Goal: Task Accomplishment & Management: Manage account settings

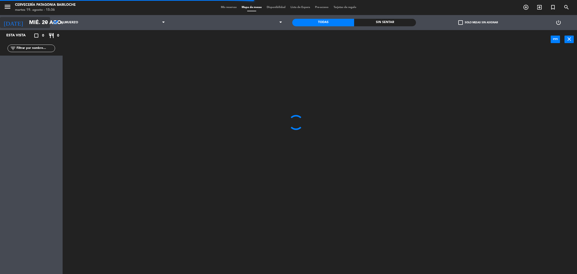
click at [37, 22] on input "mié. 20 ago." at bounding box center [61, 22] width 69 height 11
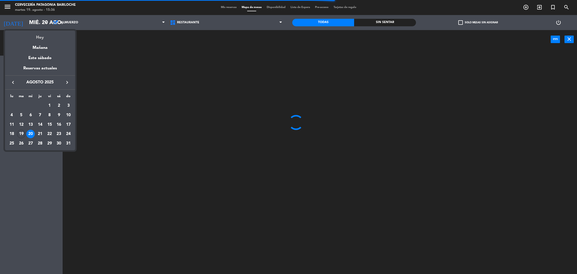
click at [40, 37] on div "Hoy" at bounding box center [40, 36] width 70 height 10
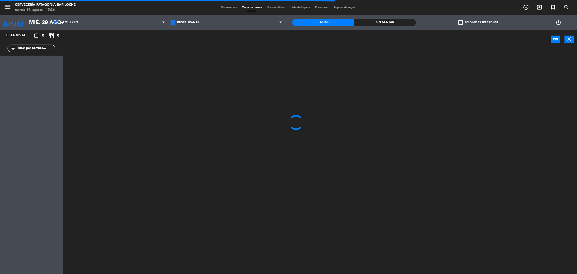
type input "[DATE] ago."
click at [35, 49] on input "text" at bounding box center [35, 49] width 39 height 6
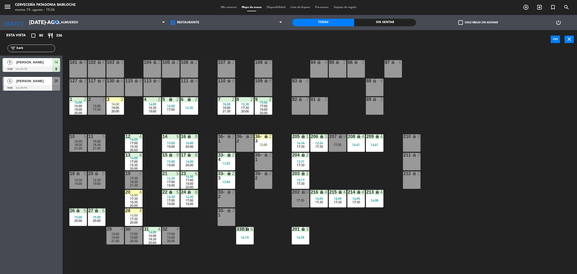
type input "barb"
click at [32, 86] on div at bounding box center [32, 88] width 58 height 6
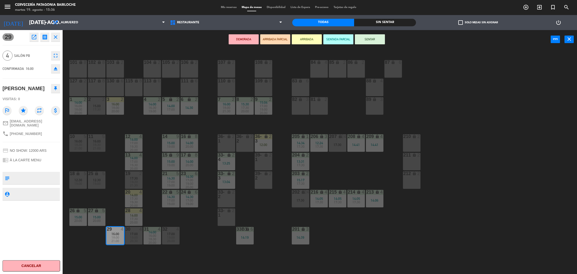
click at [309, 42] on button "ARRIBADA" at bounding box center [307, 39] width 30 height 10
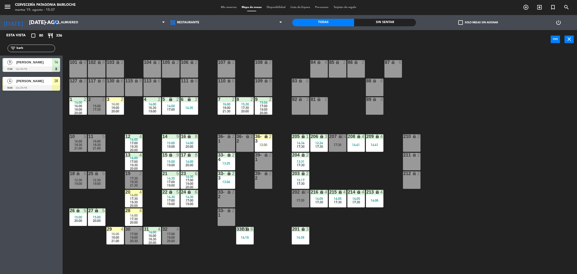
drag, startPoint x: 32, startPoint y: 50, endPoint x: 0, endPoint y: 44, distance: 32.6
click at [0, 45] on div "filter_list [PERSON_NAME]" at bounding box center [31, 48] width 63 height 15
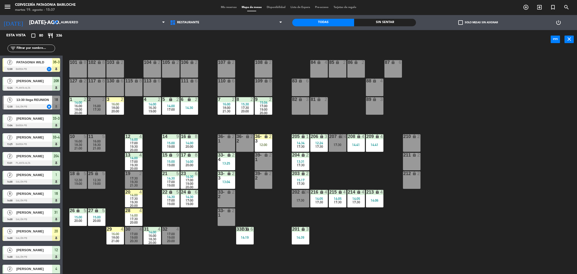
click at [28, 104] on div at bounding box center [32, 107] width 58 height 6
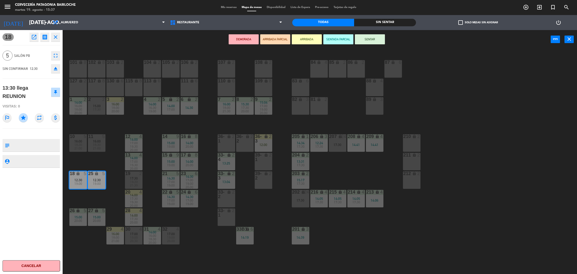
click at [102, 162] on div "101 lock 8 102 lock 8 104 lock 2 105 lock 2 106 lock 2 103 lock 2 107 lock 2 10…" at bounding box center [322, 163] width 509 height 225
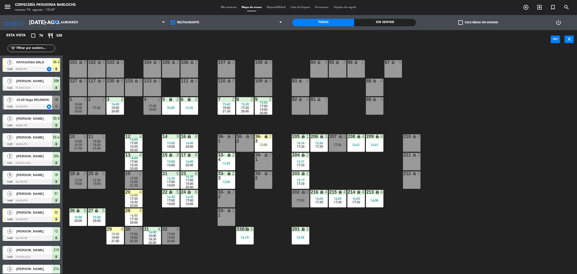
click at [40, 50] on input "text" at bounding box center [35, 49] width 39 height 6
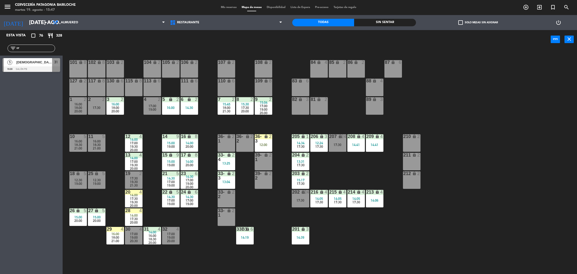
type input "cr"
click at [18, 156] on div "Esta vista crop_square 76 restaurant 328 filter_list cr 5 [DEMOGRAPHIC_DATA] Di…" at bounding box center [31, 152] width 63 height 244
click at [57, 62] on span "31" at bounding box center [56, 62] width 4 height 6
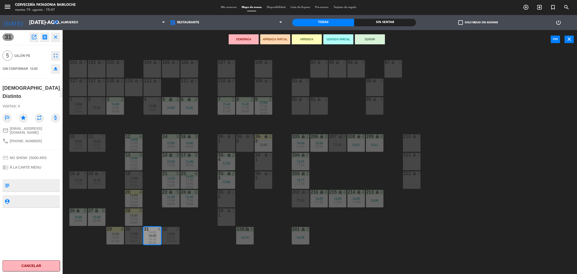
click at [308, 39] on button "ARRIBADA" at bounding box center [307, 39] width 30 height 10
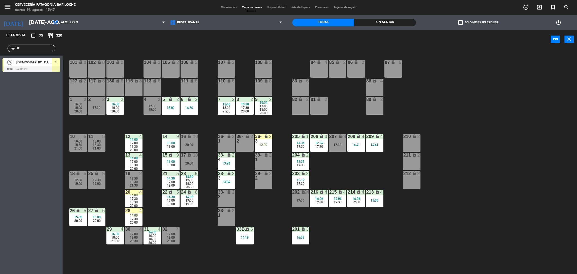
drag, startPoint x: 31, startPoint y: 50, endPoint x: 0, endPoint y: 51, distance: 30.8
click at [0, 51] on div "filter_list cr" at bounding box center [31, 48] width 63 height 15
type input "[PERSON_NAME]"
click at [57, 63] on span "10" at bounding box center [56, 62] width 4 height 6
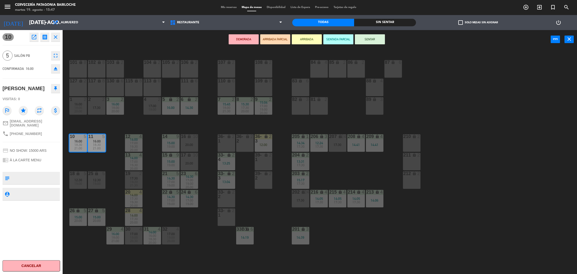
click at [304, 40] on button "ARRIBADA" at bounding box center [307, 39] width 30 height 10
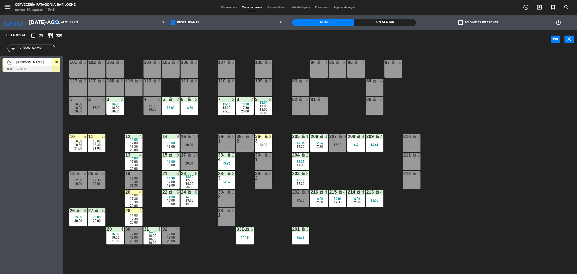
click at [304, 40] on div "power_input close" at bounding box center [307, 39] width 488 height 19
click at [25, 125] on div "Esta vista crop_square 75 restaurant 320 filter_list [PERSON_NAME] 5 [PERSON_NA…" at bounding box center [31, 152] width 63 height 244
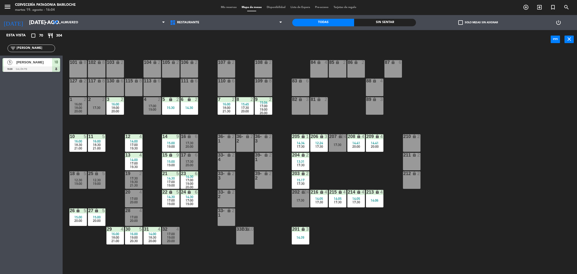
click at [38, 48] on input "[PERSON_NAME]" at bounding box center [35, 49] width 39 height 6
type input "g"
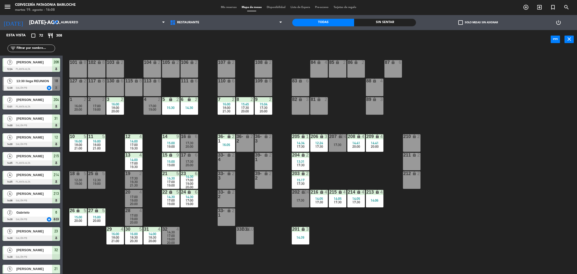
click at [29, 48] on input "text" at bounding box center [35, 49] width 39 height 6
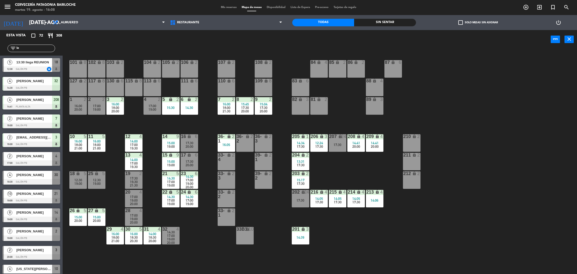
type input "l"
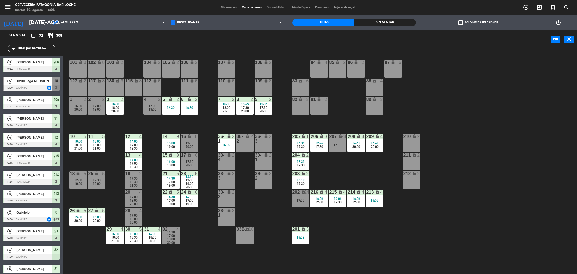
type input "o"
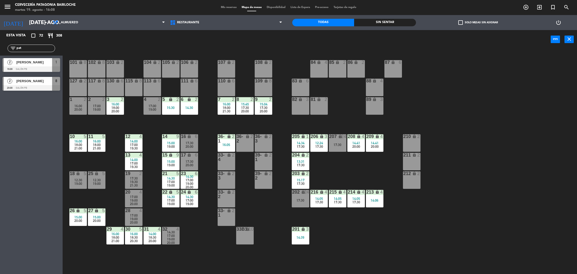
type input "pat"
click at [0, 156] on div "Esta vista crop_square 72 restaurant 308 filter_list pat 2 Patrielly [PERSON_NA…" at bounding box center [31, 152] width 63 height 244
click at [41, 65] on div "[PERSON_NAME]" at bounding box center [34, 62] width 36 height 8
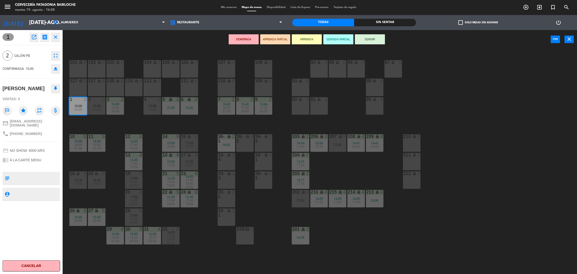
click at [311, 43] on button "ARRIBADA" at bounding box center [307, 39] width 30 height 10
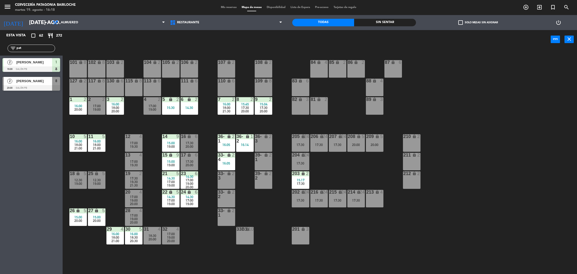
click at [27, 47] on input "pat" at bounding box center [35, 49] width 39 height 6
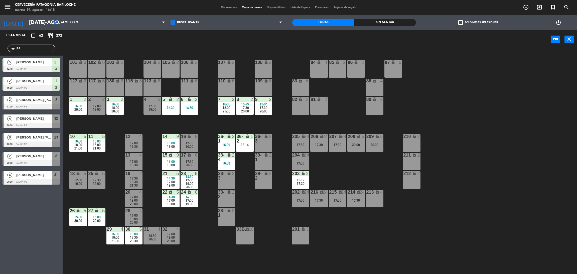
type input "p"
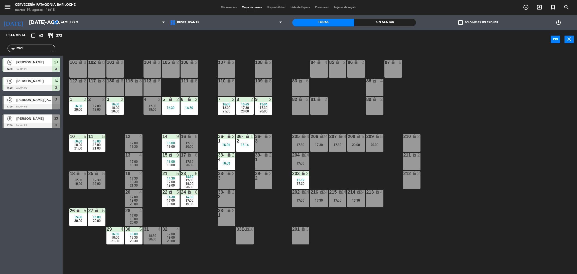
type input "mari"
click at [22, 182] on div "Esta vista crop_square 62 restaurant 272 filter_list mari 6 [PERSON_NAME] 14:30…" at bounding box center [31, 152] width 63 height 244
click at [36, 104] on div at bounding box center [32, 107] width 58 height 6
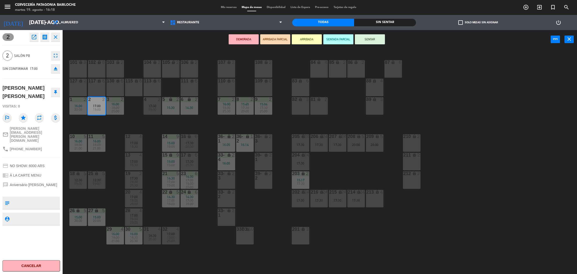
click at [309, 38] on button "ARRIBADA" at bounding box center [307, 39] width 30 height 10
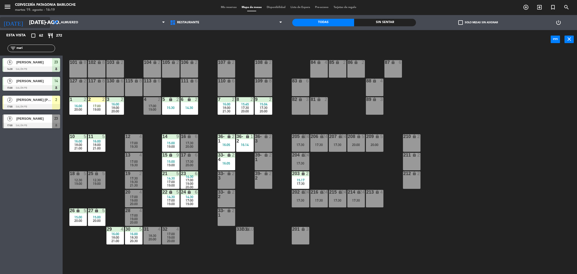
click at [48, 25] on icon "arrow_drop_down" at bounding box center [46, 23] width 6 height 6
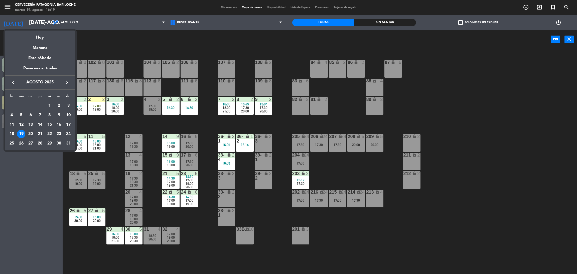
click at [30, 134] on div "20" at bounding box center [30, 134] width 9 height 9
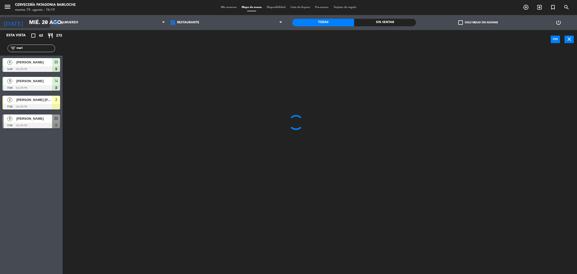
click at [27, 23] on input "mié. 20 ago." at bounding box center [61, 22] width 69 height 11
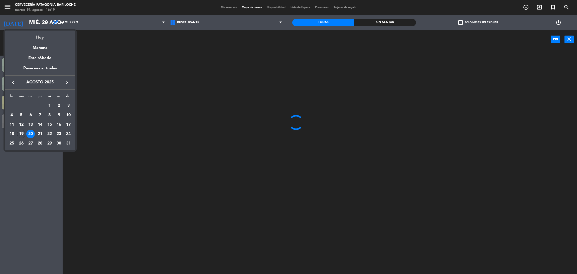
click at [37, 38] on div "Hoy" at bounding box center [40, 36] width 70 height 10
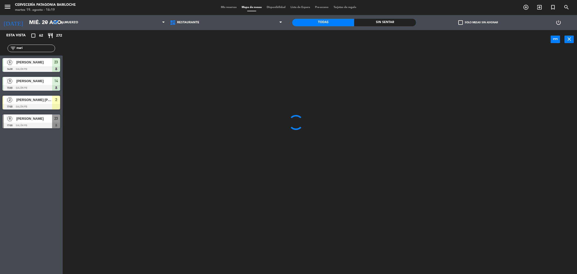
type input "[DATE] ago."
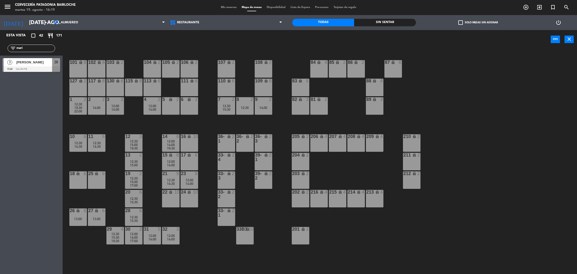
drag, startPoint x: 29, startPoint y: 49, endPoint x: 0, endPoint y: 50, distance: 28.8
click at [0, 50] on div "filter_list mari" at bounding box center [31, 48] width 63 height 15
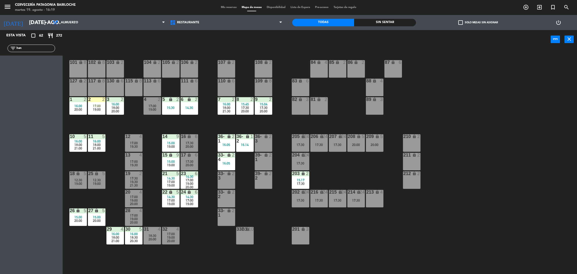
click at [26, 47] on input "han" at bounding box center [35, 49] width 39 height 6
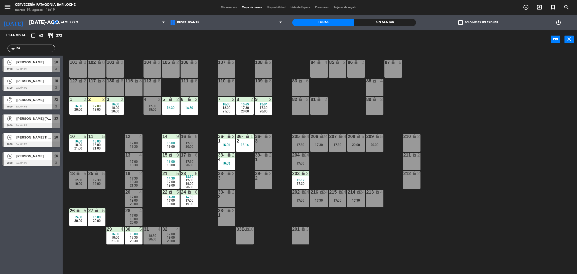
type input "h"
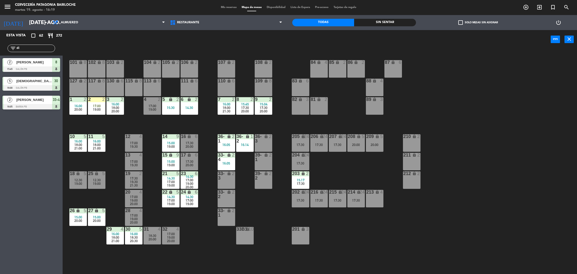
type input "di"
click at [8, 165] on div "Esta vista crop_square 62 restaurant 272 filter_list di 2 [PERSON_NAME] 15:45 S…" at bounding box center [31, 152] width 63 height 244
drag, startPoint x: 33, startPoint y: 49, endPoint x: 0, endPoint y: 43, distance: 34.0
click at [0, 43] on div "filter_list di" at bounding box center [31, 48] width 63 height 15
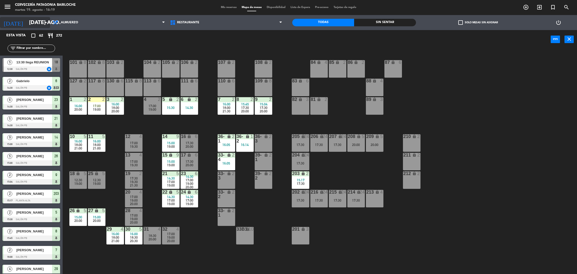
click at [29, 21] on input "[DATE] ago." at bounding box center [61, 22] width 69 height 11
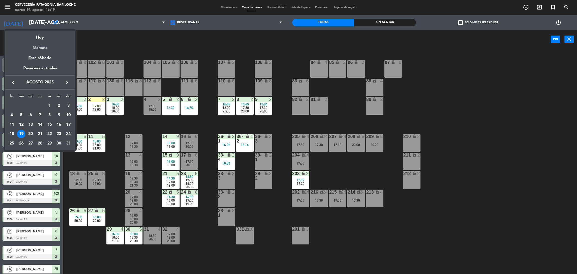
click at [40, 49] on div "Mañana" at bounding box center [40, 46] width 70 height 10
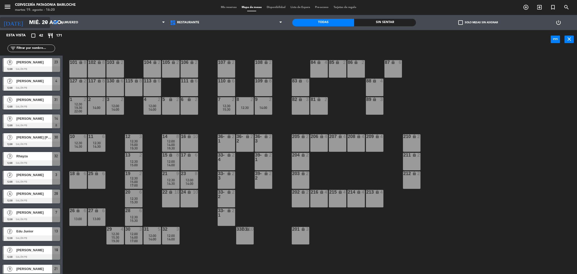
click at [27, 23] on input "mié. 20 ago." at bounding box center [61, 22] width 69 height 11
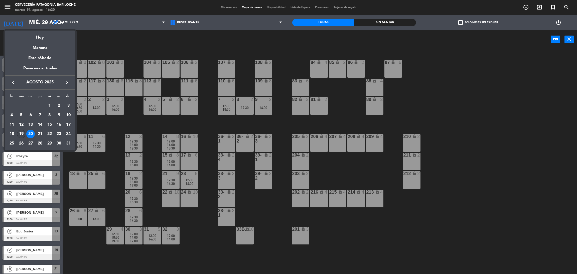
click at [22, 137] on div "19" at bounding box center [21, 134] width 9 height 9
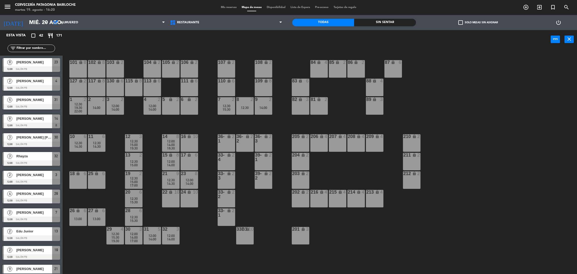
type input "[DATE] ago."
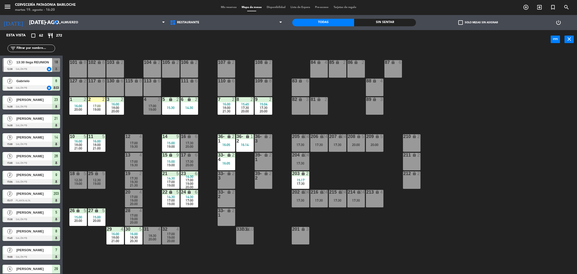
click at [218, 44] on div "power_input close" at bounding box center [307, 39] width 488 height 19
click at [36, 48] on input "text" at bounding box center [35, 49] width 39 height 6
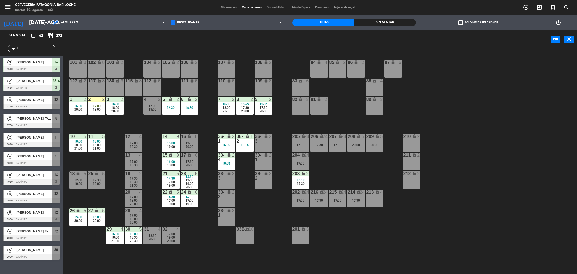
type input "l"
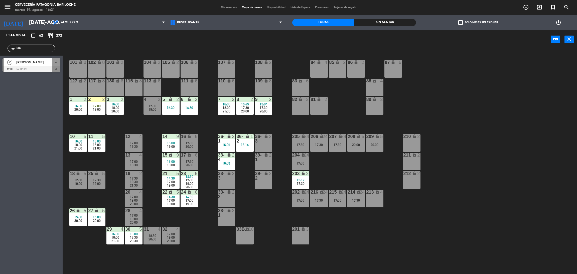
type input "lea"
click at [3, 142] on div "Esta vista crop_square 62 restaurant 272 filter_list lea 2 [PERSON_NAME] 17:00 …" at bounding box center [31, 152] width 63 height 244
click at [55, 62] on span "4" at bounding box center [56, 62] width 2 height 6
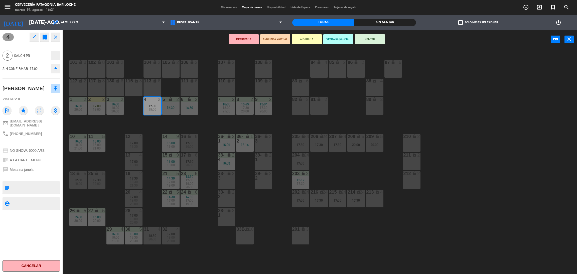
click at [309, 40] on button "ARRIBADA" at bounding box center [307, 39] width 30 height 10
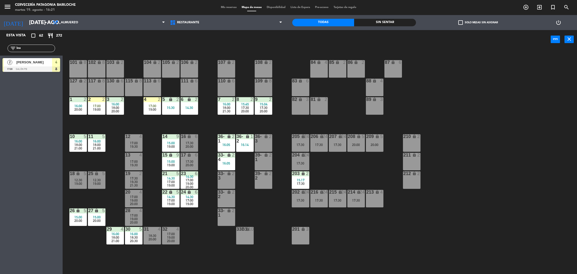
click at [38, 119] on div "Esta vista crop_square 62 restaurant 272 filter_list lea 2 [PERSON_NAME] 17:00 …" at bounding box center [31, 152] width 63 height 244
click at [106, 44] on div "power_input close" at bounding box center [307, 39] width 488 height 19
click at [114, 124] on div "101 lock 8 102 lock 8 104 lock 2 105 lock 2 106 lock 2 103 lock 2 107 lock 2 10…" at bounding box center [322, 163] width 509 height 225
click at [33, 110] on div "Esta vista crop_square 62 restaurant 272 filter_list lea 2 [PERSON_NAME] 17:00 …" at bounding box center [31, 152] width 63 height 244
click at [135, 120] on div "101 lock 8 102 lock 8 104 lock 2 105 lock 2 106 lock 2 103 lock 2 107 lock 2 10…" at bounding box center [322, 163] width 509 height 225
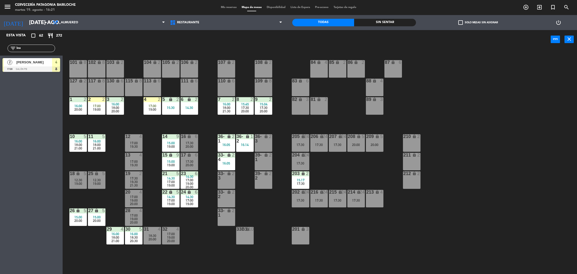
click at [39, 137] on div "Esta vista crop_square 62 restaurant 272 filter_list lea 2 [PERSON_NAME] 17:00 …" at bounding box center [31, 152] width 63 height 244
click at [197, 251] on div "101 lock 8 102 lock 8 104 lock 2 105 lock 2 106 lock 2 103 lock 2 107 lock 2 10…" at bounding box center [322, 163] width 509 height 225
drag, startPoint x: 24, startPoint y: 47, endPoint x: 0, endPoint y: 49, distance: 23.9
click at [0, 49] on div "filter_list lea" at bounding box center [31, 48] width 63 height 15
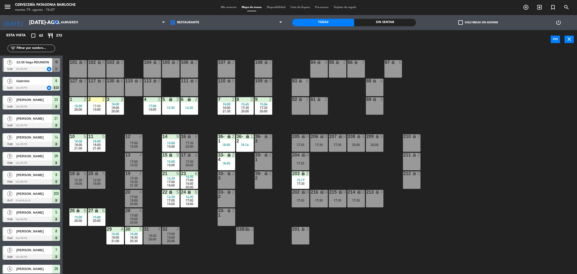
click at [207, 235] on div "101 lock 8 102 lock 8 104 lock 2 105 lock 2 106 lock 2 103 lock 2 107 lock 2 10…" at bounding box center [322, 163] width 509 height 225
click at [170, 201] on span "17:00" at bounding box center [171, 200] width 8 height 4
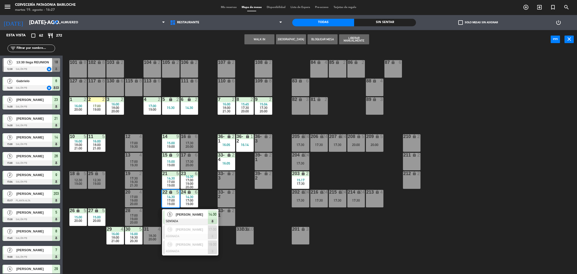
click at [170, 201] on span "17:00" at bounding box center [171, 200] width 8 height 4
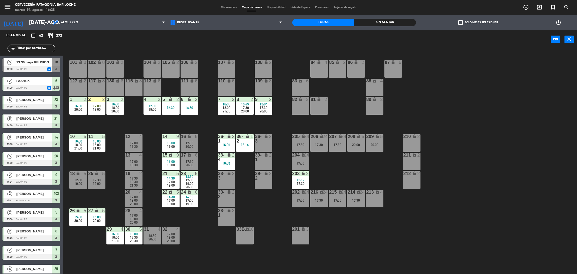
click at [135, 120] on div "101 lock 8 102 lock 8 104 lock 2 105 lock 2 106 lock 2 103 lock 2 107 lock 2 10…" at bounding box center [322, 163] width 509 height 225
click at [208, 125] on div "101 lock 8 102 lock 8 104 lock 2 105 lock 2 106 lock 2 103 lock 2 107 lock 2 10…" at bounding box center [322, 163] width 509 height 225
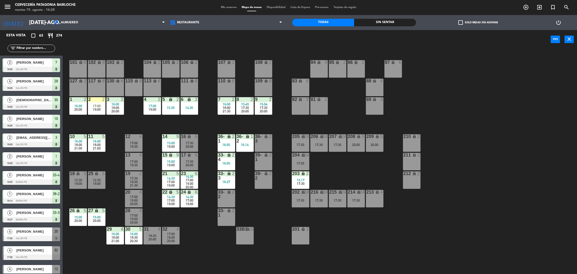
scroll to position [225, 0]
click at [147, 191] on div "101 lock 8 102 lock 8 104 lock 2 105 lock 2 106 lock 2 103 lock 2 107 lock 2 10…" at bounding box center [322, 163] width 509 height 225
click at [148, 200] on div "101 lock 8 102 lock 8 104 lock 2 105 lock 2 106 lock 2 103 lock 2 107 lock 2 10…" at bounding box center [322, 163] width 509 height 225
click at [29, 49] on input "text" at bounding box center [35, 49] width 39 height 6
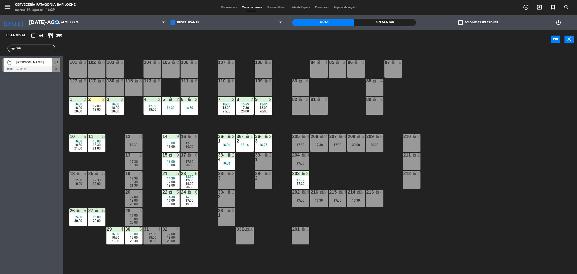
type input "wa"
click at [42, 99] on div "Esta vista crop_square 64 restaurant 280 filter_list wa 7 Warisson [PERSON_NAME…" at bounding box center [31, 152] width 63 height 244
click at [56, 62] on span "23" at bounding box center [56, 62] width 4 height 6
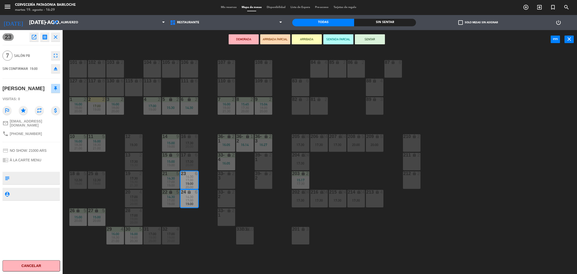
click at [190, 246] on div "101 lock 8 102 lock 8 104 lock 2 105 lock 2 106 lock 2 103 lock 2 107 lock 2 10…" at bounding box center [322, 163] width 509 height 225
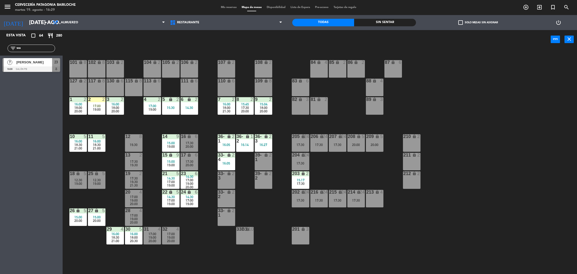
click at [58, 62] on span "23" at bounding box center [56, 62] width 4 height 6
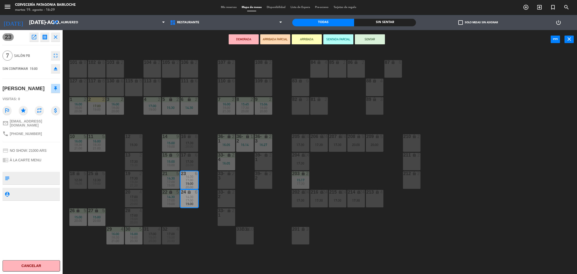
click at [311, 39] on button "ARRIBADA" at bounding box center [307, 39] width 30 height 10
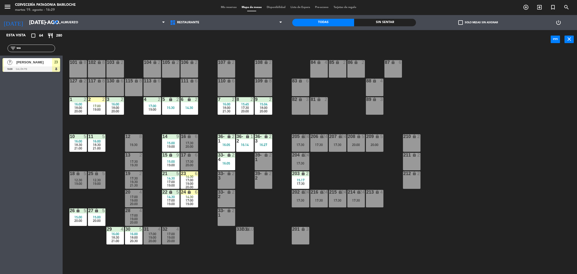
drag, startPoint x: 27, startPoint y: 46, endPoint x: 0, endPoint y: 46, distance: 26.8
click at [0, 46] on div "filter_list wa" at bounding box center [31, 48] width 63 height 15
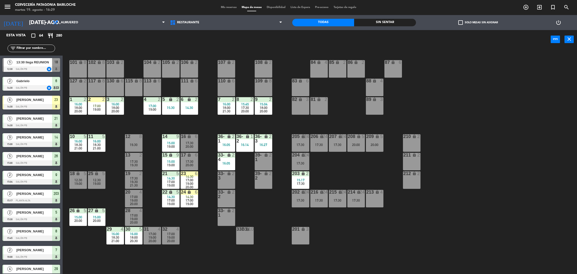
type input "s"
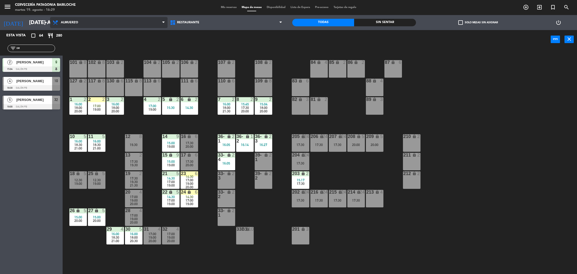
type input "c"
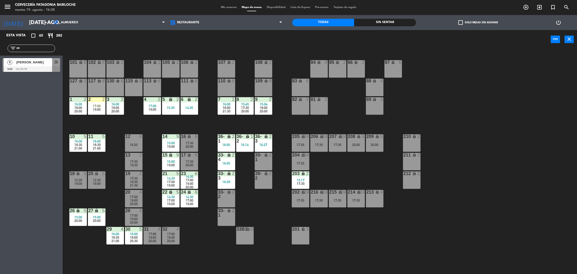
type input "ze"
click at [55, 61] on span "20" at bounding box center [56, 62] width 4 height 6
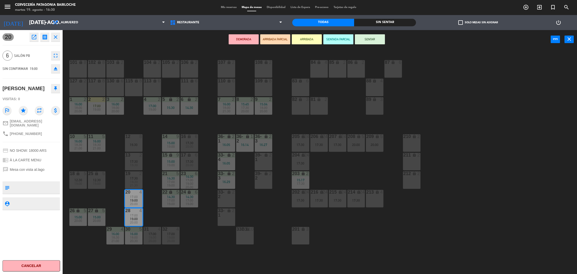
click at [303, 40] on button "ARRIBADA" at bounding box center [307, 39] width 30 height 10
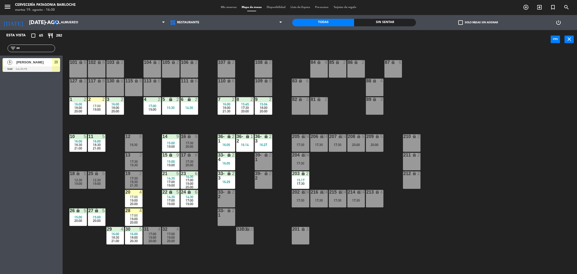
click at [205, 42] on div "power_input close" at bounding box center [307, 39] width 488 height 19
click at [39, 105] on div "Esta vista crop_square 65 restaurant 282 filter_list ze 6 [PERSON_NAME] 19:00 S…" at bounding box center [31, 152] width 63 height 244
click at [91, 48] on div "power_input close" at bounding box center [307, 39] width 488 height 19
click at [21, 113] on div "Esta vista crop_square 65 restaurant 282 filter_list ze 6 [PERSON_NAME] 19:00 S…" at bounding box center [31, 152] width 63 height 244
click at [37, 168] on div "Esta vista crop_square 65 restaurant 282 filter_list ze 6 [PERSON_NAME] 19:00 S…" at bounding box center [31, 152] width 63 height 244
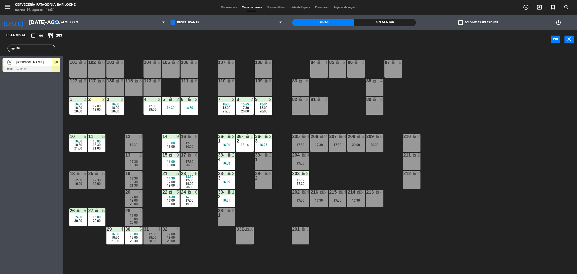
click at [14, 110] on div "Esta vista crop_square 66 restaurant 283 filter_list ze 6 [PERSON_NAME] 19:00 S…" at bounding box center [31, 152] width 63 height 244
click at [29, 25] on input "[DATE] ago." at bounding box center [61, 22] width 69 height 11
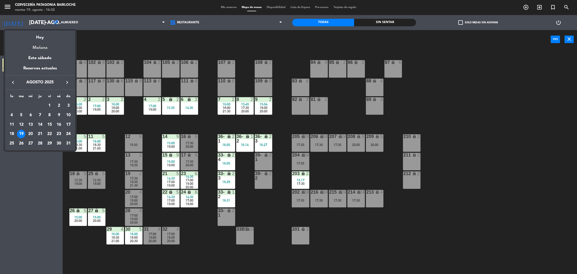
click at [43, 46] on div "Mañana" at bounding box center [40, 46] width 70 height 10
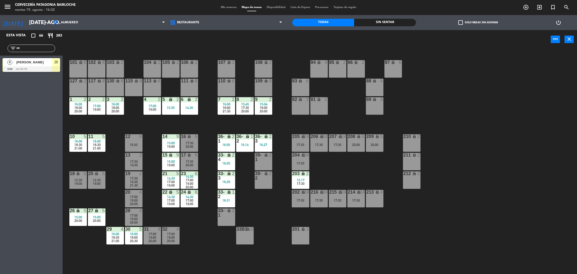
type input "mié. 20 ago."
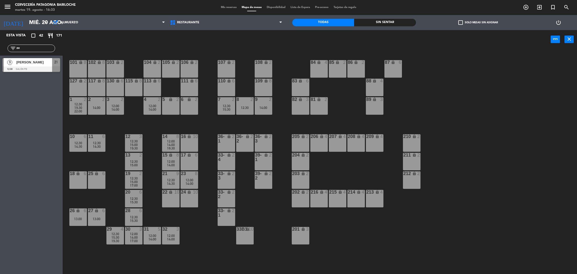
drag, startPoint x: 30, startPoint y: 49, endPoint x: 0, endPoint y: 44, distance: 30.7
click at [0, 44] on div "filter_list ze" at bounding box center [31, 48] width 63 height 15
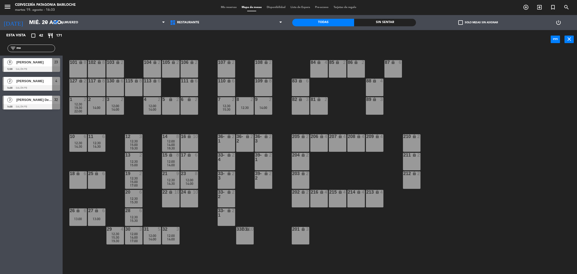
type input "m"
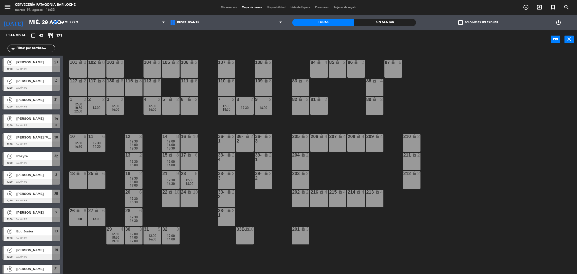
click at [225, 6] on span "Mis reservas" at bounding box center [228, 7] width 21 height 3
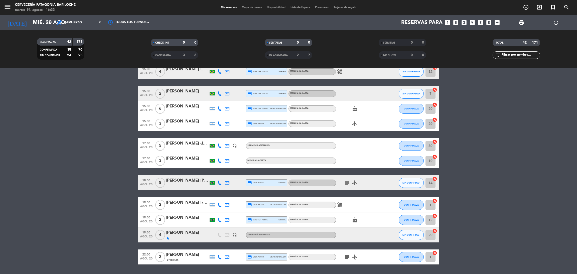
scroll to position [505, 0]
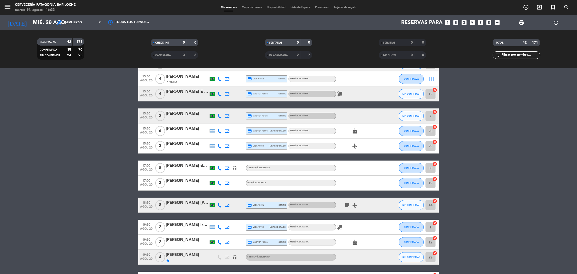
click at [252, 6] on span "Mapa de mesas" at bounding box center [251, 7] width 25 height 3
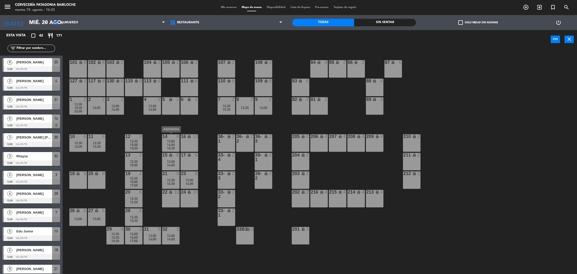
click at [168, 144] on span "14:00" at bounding box center [171, 145] width 8 height 4
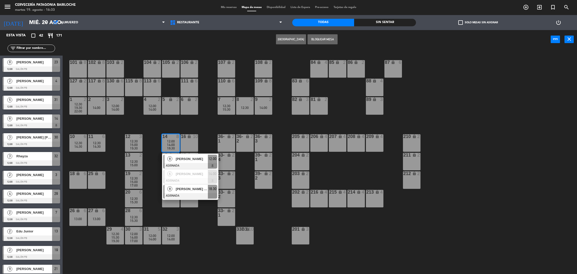
click at [190, 196] on div at bounding box center [190, 196] width 54 height 6
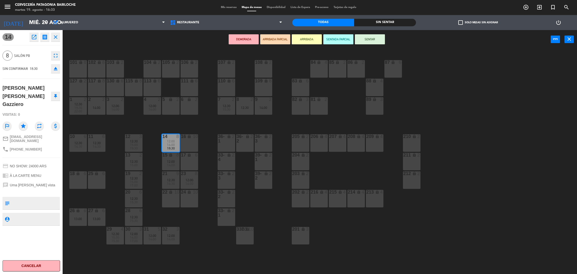
click at [35, 38] on icon "open_in_new" at bounding box center [34, 37] width 6 height 6
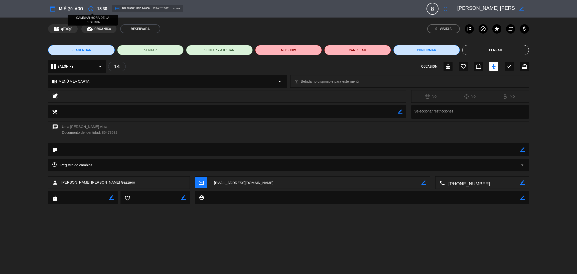
click at [93, 7] on icon "access_time" at bounding box center [91, 9] width 6 height 6
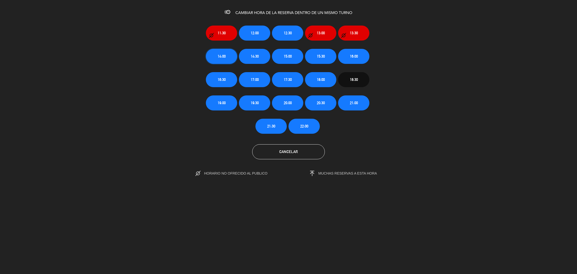
click at [225, 60] on button "14:00" at bounding box center [221, 56] width 31 height 15
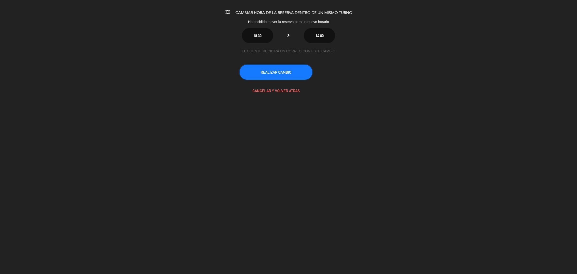
click at [276, 70] on button "REALIZAR CAMBIO" at bounding box center [276, 72] width 73 height 15
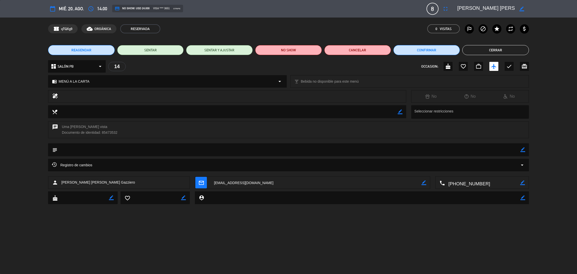
click at [491, 51] on button "Cerrar" at bounding box center [495, 50] width 67 height 10
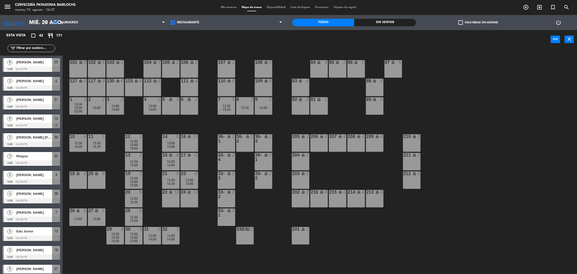
scroll to position [2, 0]
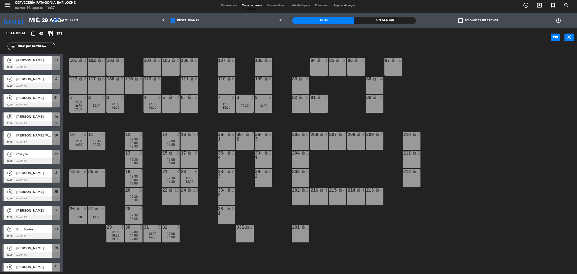
click at [33, 46] on input "text" at bounding box center [35, 47] width 39 height 6
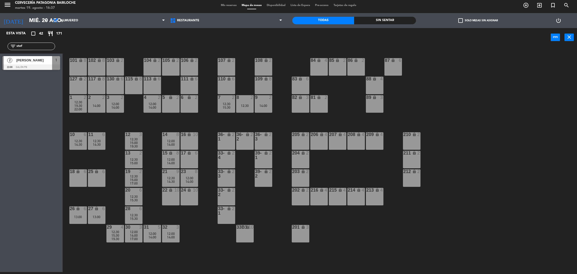
type input "stef"
click at [39, 57] on div "[PERSON_NAME]" at bounding box center [34, 60] width 36 height 8
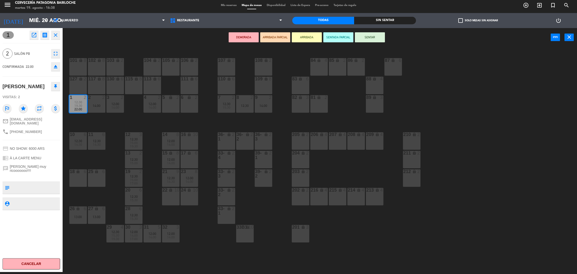
click at [35, 35] on icon "open_in_new" at bounding box center [34, 35] width 6 height 6
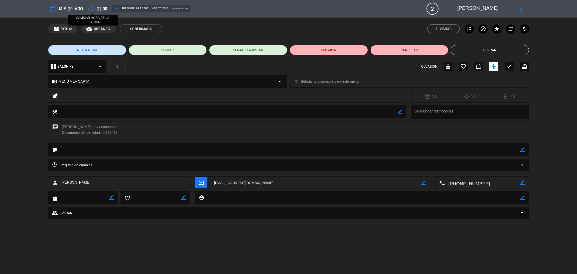
click at [91, 8] on icon "access_time" at bounding box center [91, 9] width 6 height 6
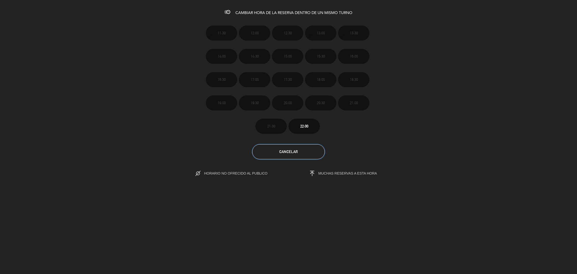
click at [276, 148] on button "Cancelar" at bounding box center [288, 151] width 73 height 15
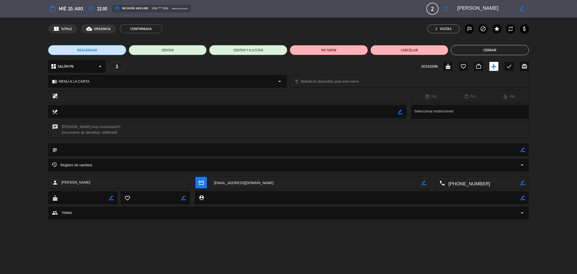
click at [487, 49] on button "Cerrar" at bounding box center [490, 50] width 78 height 10
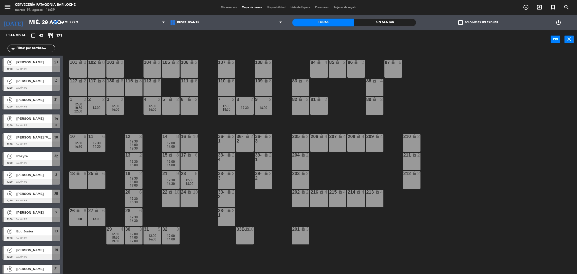
scroll to position [571, 0]
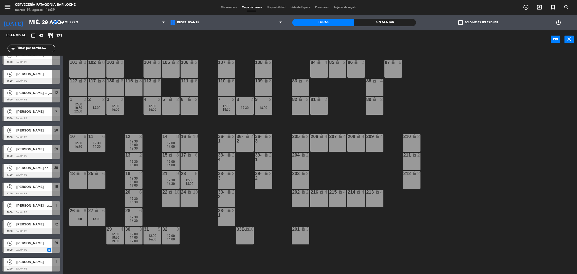
click at [31, 46] on input "text" at bounding box center [35, 49] width 39 height 6
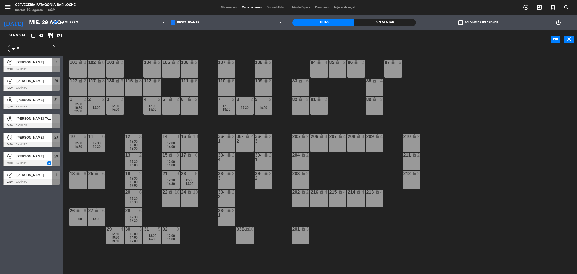
scroll to position [0, 0]
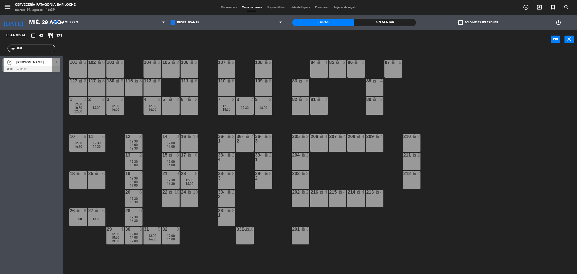
type input "stef"
click at [35, 63] on span "[PERSON_NAME]" at bounding box center [34, 62] width 36 height 5
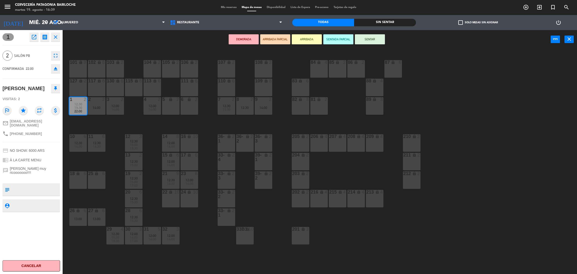
click at [169, 106] on div "5 lock 2" at bounding box center [171, 106] width 18 height 18
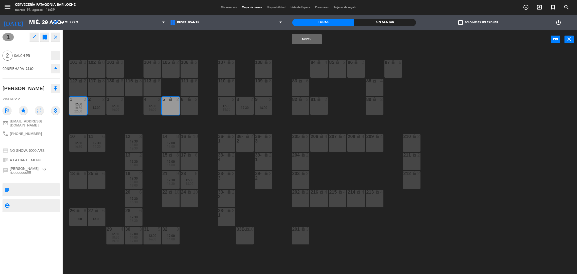
click at [310, 35] on button "Mover" at bounding box center [307, 39] width 30 height 10
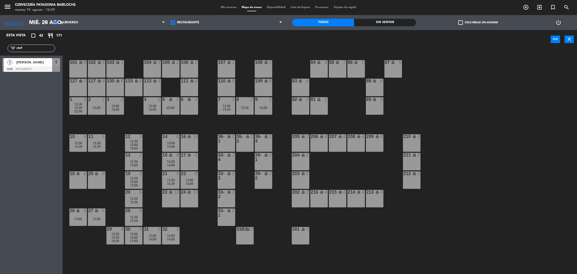
click at [34, 63] on span "[PERSON_NAME]" at bounding box center [34, 62] width 36 height 5
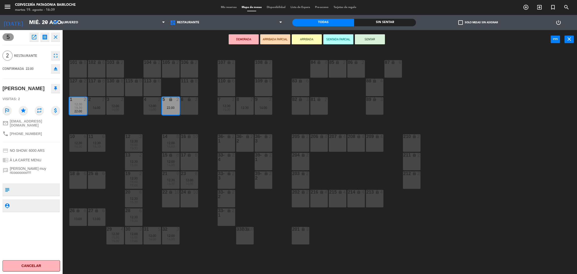
click at [33, 39] on icon "open_in_new" at bounding box center [34, 37] width 6 height 6
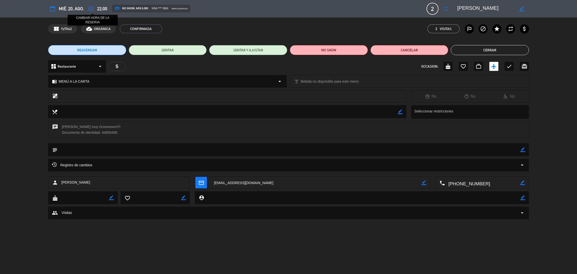
click at [88, 8] on icon "access_time" at bounding box center [91, 9] width 6 height 6
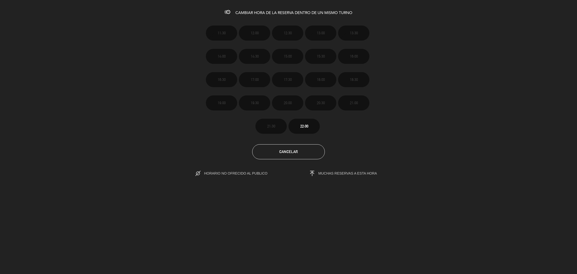
click at [247, 147] on div "Cancelar" at bounding box center [288, 151] width 585 height 15
drag, startPoint x: 244, startPoint y: 151, endPoint x: 79, endPoint y: 90, distance: 176.3
click at [79, 90] on div "11:30 12:00 12:30 13:00 13:30 14:00 14:30 15:00 15:30 16:00 16:30 17:00 17:30 1…" at bounding box center [288, 75] width 585 height 116
click at [226, 12] on icon at bounding box center [228, 12] width 6 height 6
click at [269, 15] on span "CAMBIAR HORA DE LA RESERVA DENTRO DE UN MISMO TURNO" at bounding box center [293, 13] width 117 height 4
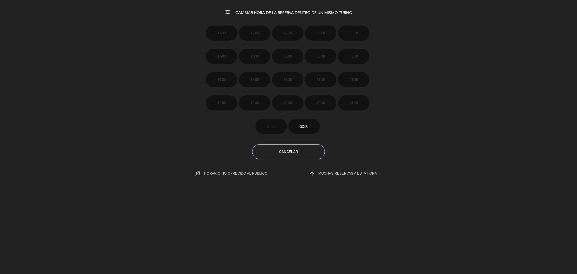
click at [288, 151] on span "Cancelar" at bounding box center [288, 152] width 19 height 4
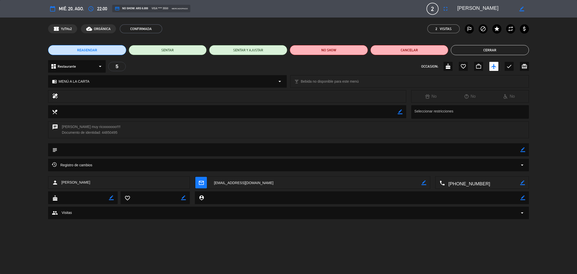
click at [88, 46] on button "REAGENDAR" at bounding box center [87, 50] width 78 height 10
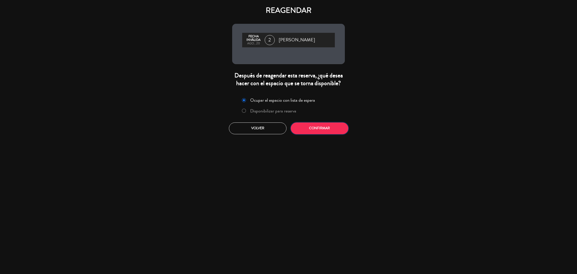
click at [321, 127] on button "Confirmar" at bounding box center [320, 128] width 58 height 12
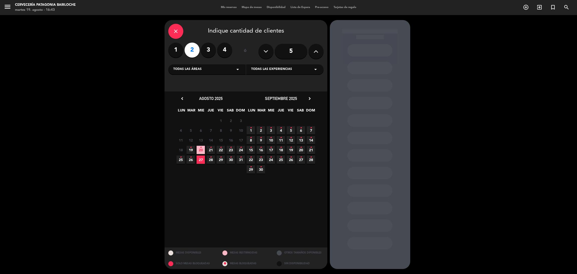
click at [174, 37] on div "close" at bounding box center [175, 31] width 15 height 15
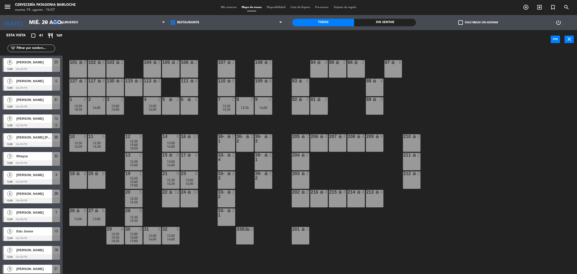
click at [29, 48] on input "text" at bounding box center [35, 49] width 39 height 6
click at [223, 9] on span "Mis reservas" at bounding box center [228, 7] width 21 height 3
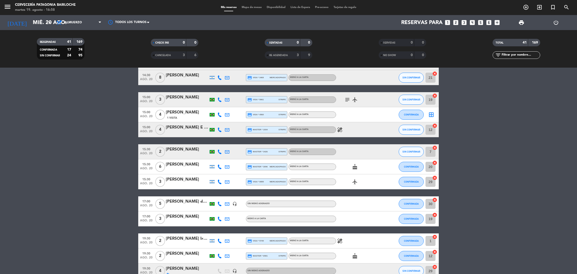
scroll to position [476, 0]
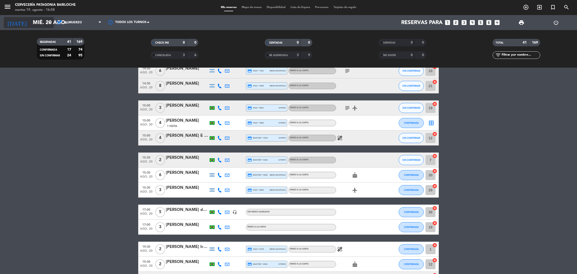
click at [30, 23] on input "mié. 20 ago." at bounding box center [64, 22] width 69 height 11
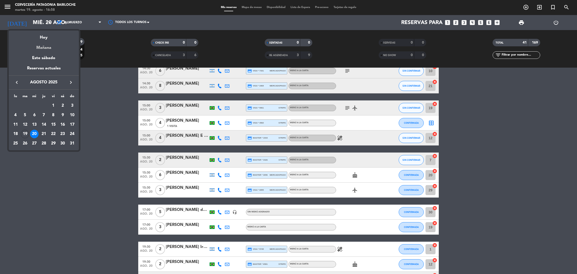
click at [43, 49] on div "Mañana" at bounding box center [44, 46] width 70 height 10
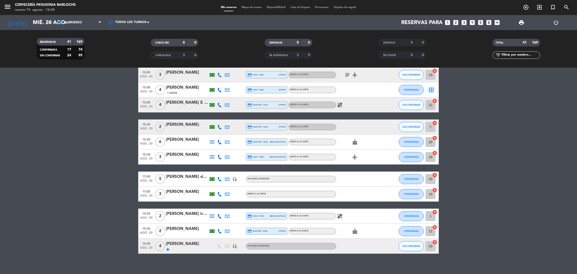
scroll to position [514, 0]
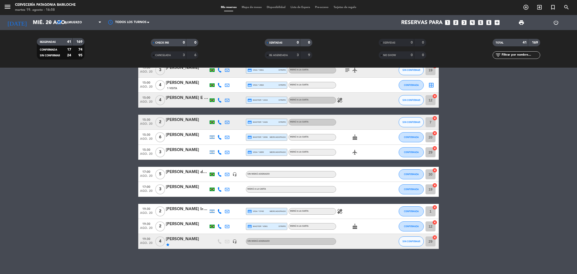
click at [248, 6] on span "Mapa de mesas" at bounding box center [251, 7] width 25 height 3
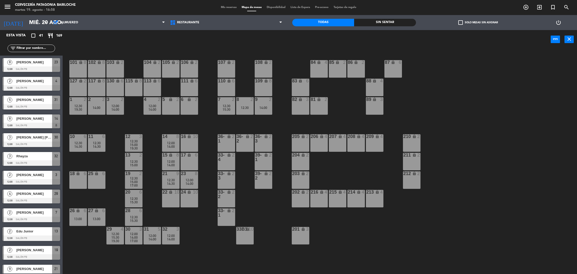
click at [38, 45] on div "filter_list" at bounding box center [32, 49] width 48 height 8
click at [39, 47] on input "text" at bounding box center [35, 49] width 39 height 6
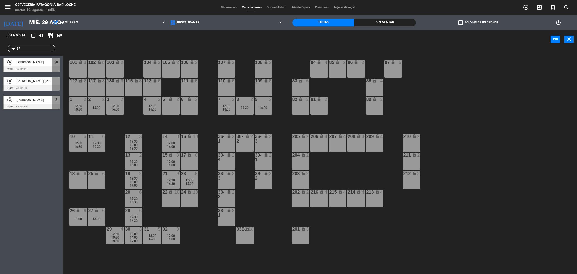
type input "ga"
click at [0, 132] on div "Esta vista crop_square 41 restaurant 169 filter_list ga 6 [PERSON_NAME] 12:30 S…" at bounding box center [31, 152] width 63 height 244
click at [31, 86] on div at bounding box center [32, 88] width 58 height 6
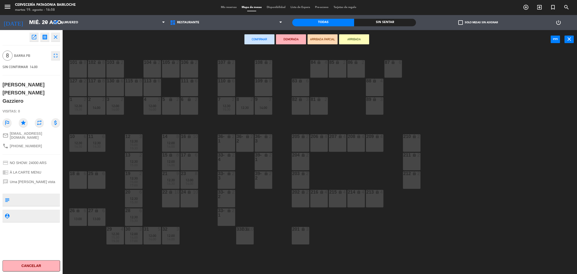
click at [189, 141] on div "16 lock 10" at bounding box center [190, 143] width 18 height 18
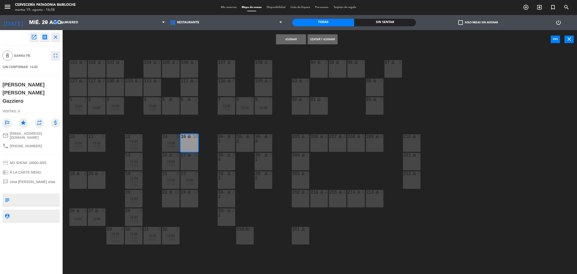
click at [189, 155] on icon "lock" at bounding box center [189, 155] width 4 height 4
click at [286, 36] on button "Asignar" at bounding box center [291, 39] width 30 height 10
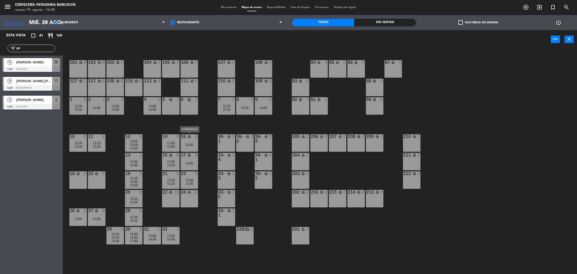
click at [188, 141] on div "16 lock 8 14:00" at bounding box center [190, 143] width 18 height 18
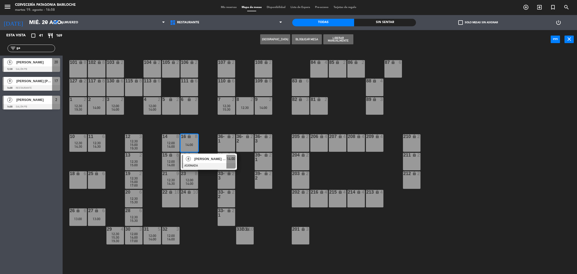
click at [214, 179] on div "33-3" at bounding box center [218, 175] width 8 height 9
click at [205, 159] on div "101 lock 8 102 lock 8 104 lock 2 105 lock 2 106 lock 2 103 lock 2 107 lock 2 10…" at bounding box center [322, 163] width 509 height 225
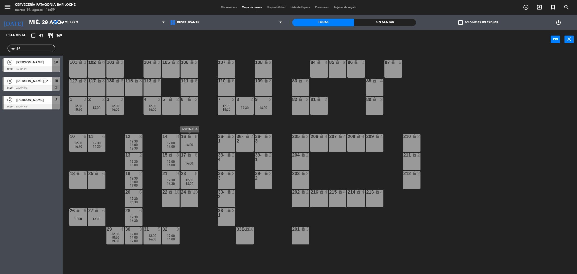
click at [191, 149] on div "16 lock 8 14:00" at bounding box center [190, 143] width 18 height 18
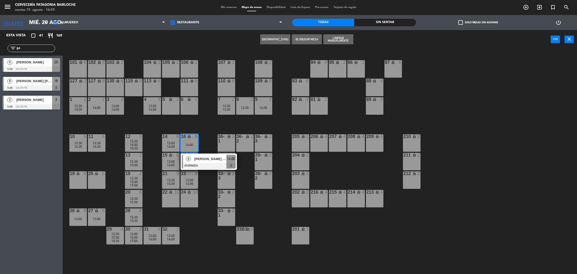
click at [198, 162] on div "[PERSON_NAME] [PERSON_NAME] Gazziero" at bounding box center [210, 159] width 33 height 8
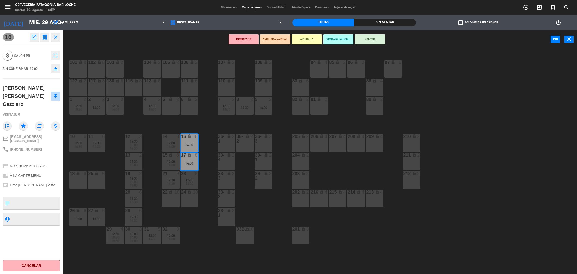
click at [204, 227] on div "101 lock 8 102 lock 8 104 lock 2 105 lock 2 106 lock 2 103 lock 2 107 lock 2 10…" at bounding box center [322, 163] width 509 height 225
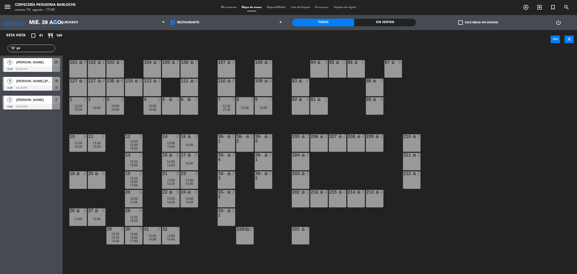
click at [37, 85] on div "[PERSON_NAME] [PERSON_NAME] Gazziero" at bounding box center [34, 81] width 36 height 8
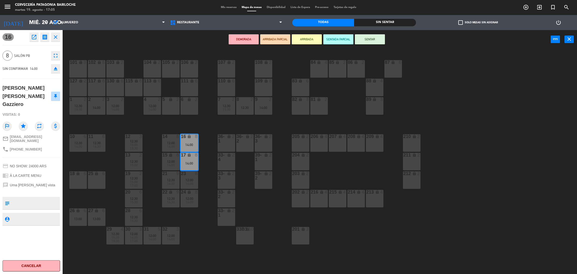
click at [32, 40] on button "open_in_new" at bounding box center [34, 37] width 9 height 9
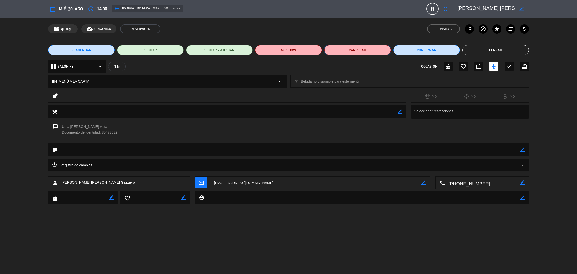
click at [350, 47] on button "Cancelar" at bounding box center [357, 50] width 67 height 10
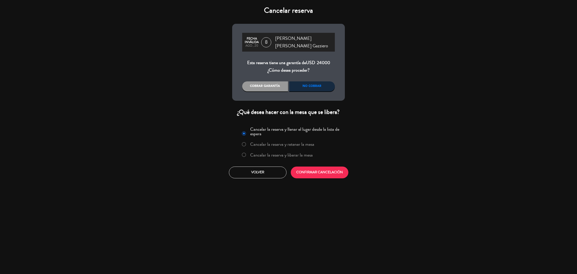
click at [254, 142] on label "Cancelar la reserva y retener la mesa" at bounding box center [282, 144] width 64 height 5
click at [312, 167] on button "CONFIRMAR CANCELACIÓN" at bounding box center [320, 173] width 58 height 12
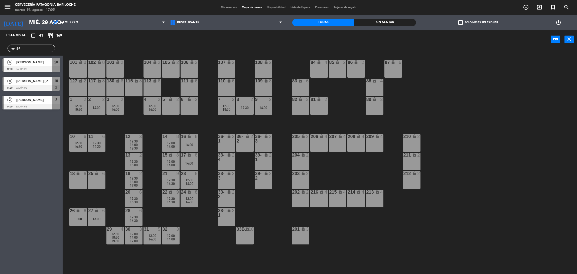
click at [206, 127] on div "101 lock 8 102 lock 8 104 lock 2 105 lock 2 106 lock 2 103 lock 2 107 lock 2 10…" at bounding box center [322, 163] width 509 height 225
click at [8, 7] on icon "menu" at bounding box center [8, 7] width 8 height 8
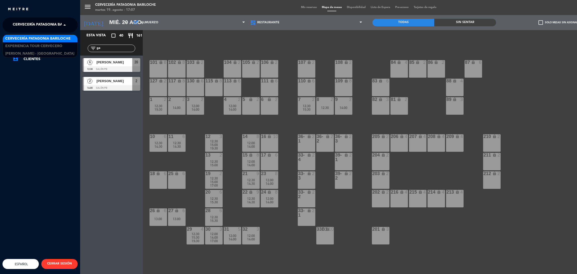
click at [43, 24] on span "Cervecería Patagonia Bariloche" at bounding box center [45, 25] width 65 height 11
click at [163, 41] on div "menu Cervecería Patagonia Bariloche martes 19. agosto - 17:08 Mis reservas Mapa…" at bounding box center [368, 137] width 577 height 274
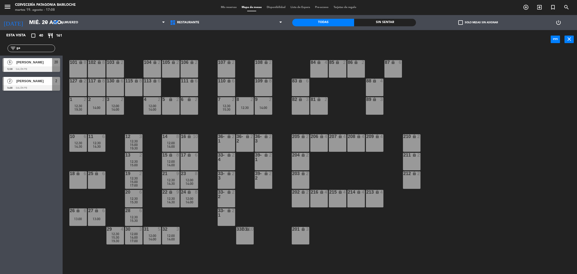
click at [226, 8] on span "Mis reservas" at bounding box center [228, 7] width 21 height 3
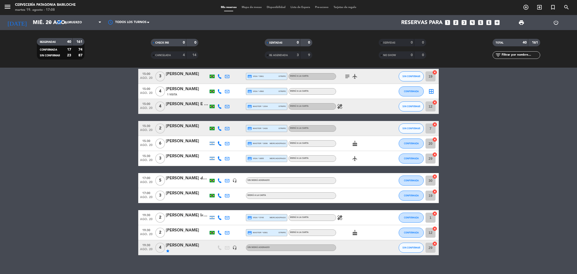
scroll to position [499, 0]
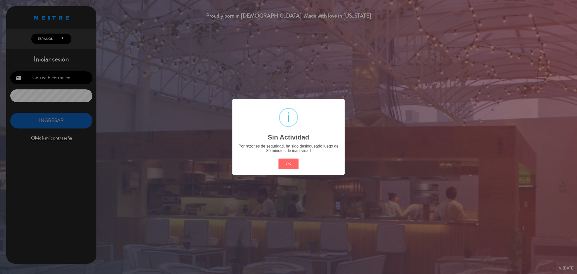
type input "[EMAIL_ADDRESS][DOMAIN_NAME]"
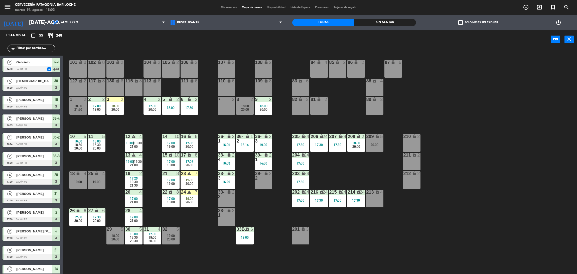
click at [29, 51] on input "text" at bounding box center [35, 49] width 39 height 6
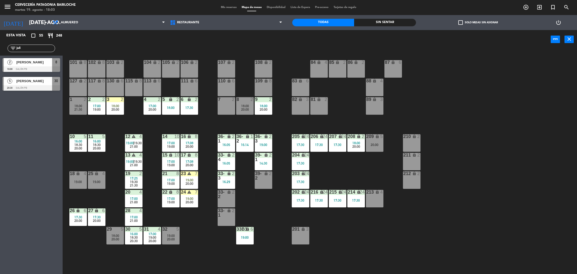
type input "juli"
click at [26, 110] on div "Esta vista crop_square 55 restaurant 248 filter_list juli 2 Juliana David 18:00…" at bounding box center [31, 152] width 63 height 244
click at [35, 59] on div "[PERSON_NAME]" at bounding box center [34, 62] width 36 height 8
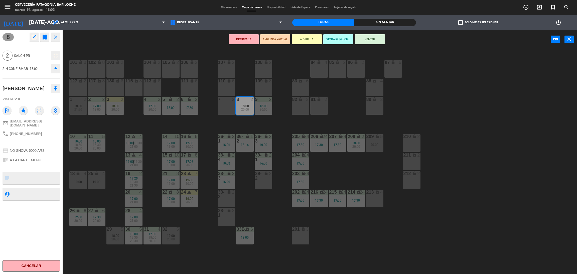
click at [303, 44] on button "ARRIBADA" at bounding box center [307, 39] width 30 height 10
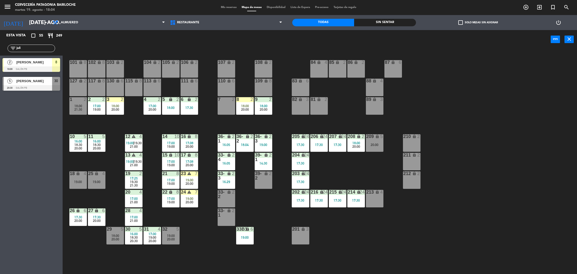
click at [454, 89] on div "101 lock 8 102 lock 8 104 lock 2 105 lock 2 106 lock 2 103 lock 2 107 lock 2 10…" at bounding box center [322, 163] width 509 height 225
click at [273, 212] on div "101 lock 8 102 lock 8 104 lock 2 105 lock 2 106 lock 2 103 lock 2 107 lock 2 10…" at bounding box center [322, 163] width 509 height 225
click at [106, 163] on div "101 lock 8 102 lock 8 104 lock 2 105 lock 2 106 lock 2 103 lock 2 107 lock 2 10…" at bounding box center [322, 163] width 509 height 225
click at [36, 156] on div "Esta vista crop_square 55 restaurant 249 filter_list juli 2 Juliana David 18:00…" at bounding box center [31, 152] width 63 height 244
click at [25, 127] on div "Esta vista crop_square 55 restaurant 249 filter_list juli 2 Juliana David 18:00…" at bounding box center [31, 152] width 63 height 244
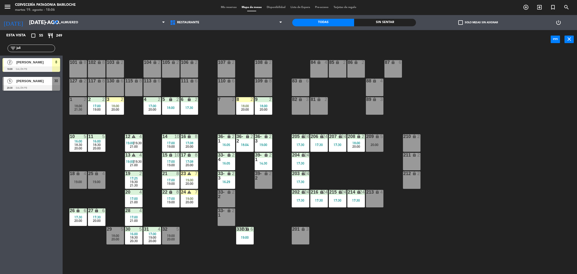
drag, startPoint x: 28, startPoint y: 47, endPoint x: 0, endPoint y: 53, distance: 28.8
click at [0, 52] on div "filter_list juli" at bounding box center [31, 48] width 63 height 15
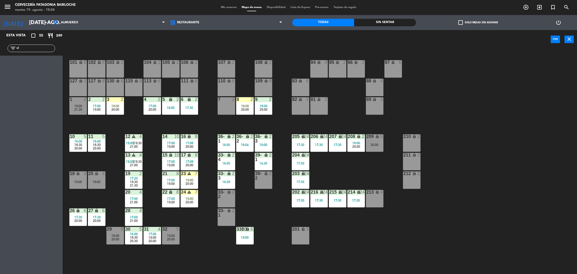
type input "c"
type input "cl"
click at [20, 90] on div "Esta vista crop_square 55 restaurant 249 filter_list cl 5 Clayton coutinho 18:0…" at bounding box center [31, 152] width 63 height 244
click at [55, 64] on span "29" at bounding box center [56, 62] width 4 height 6
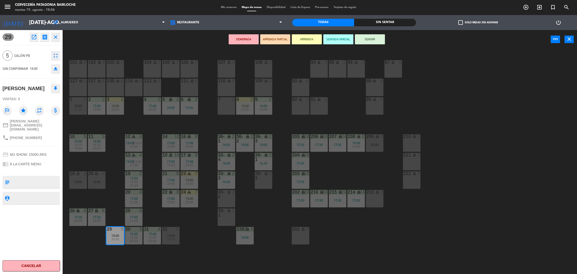
click at [309, 40] on button "ARRIBADA" at bounding box center [307, 39] width 30 height 10
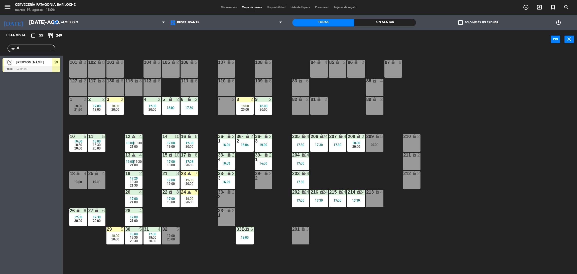
click at [32, 220] on div "Esta vista crop_square 55 restaurant 249 filter_list cl 5 Clayton coutinho 18:0…" at bounding box center [31, 152] width 63 height 244
click at [27, 209] on div "Esta vista crop_square 55 restaurant 249 filter_list cl 5 Clayton coutinho 18:0…" at bounding box center [31, 152] width 63 height 244
click at [25, 210] on div "Esta vista crop_square 55 restaurant 249 filter_list cl 5 Clayton coutinho 18:0…" at bounding box center [31, 152] width 63 height 244
click at [31, 22] on input "[DATE] ago." at bounding box center [61, 22] width 69 height 11
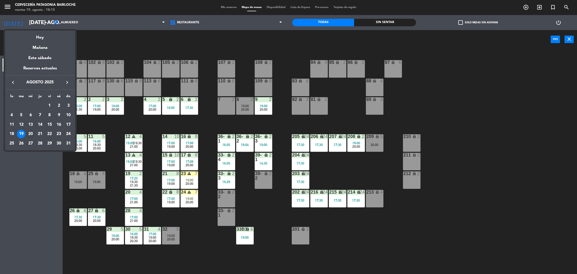
click at [31, 134] on div "20" at bounding box center [30, 134] width 9 height 9
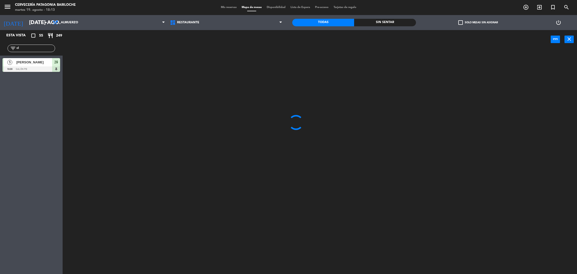
type input "mié. 20 ago."
drag, startPoint x: 32, startPoint y: 50, endPoint x: 3, endPoint y: 41, distance: 30.7
click at [0, 44] on div "filter_list cl" at bounding box center [31, 48] width 63 height 15
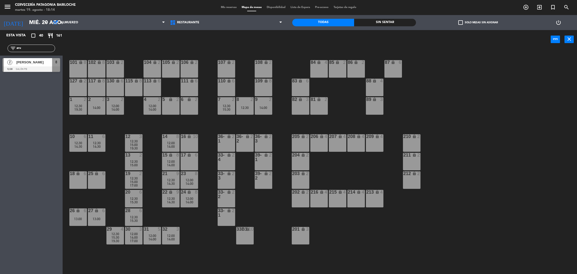
type input "aru"
click at [24, 62] on span "[PERSON_NAME]" at bounding box center [34, 62] width 36 height 5
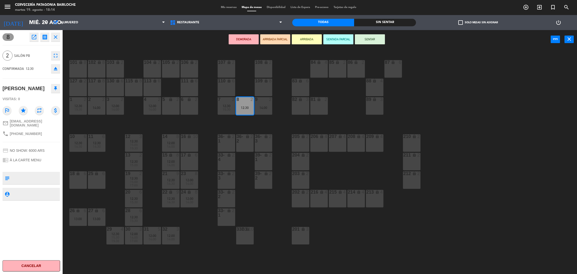
click at [32, 266] on button "Cancelar" at bounding box center [32, 265] width 58 height 11
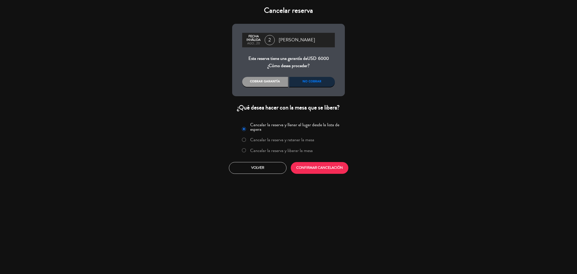
click at [308, 83] on div "No cobrar" at bounding box center [312, 82] width 46 height 10
click at [312, 82] on div "No cobrar" at bounding box center [312, 82] width 46 height 10
click at [189, 72] on div "Cancelar reserva Fecha inválida ago., 20 2 Harumi Mizuguchi Esta reserva tiene …" at bounding box center [288, 137] width 577 height 274
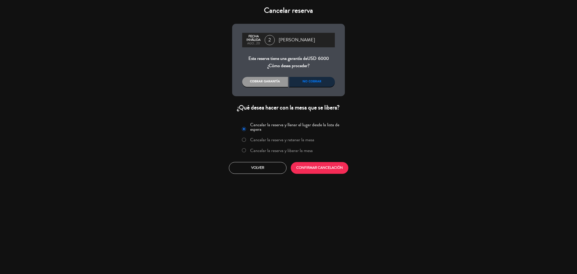
click at [303, 80] on div "No cobrar" at bounding box center [312, 82] width 46 height 10
click at [266, 80] on div "Cobrar garantía" at bounding box center [265, 82] width 46 height 10
click at [322, 81] on div "No cobrar" at bounding box center [312, 82] width 46 height 10
click at [244, 150] on input "Cancelar la reserva y liberar la mesa" at bounding box center [243, 149] width 3 height 3
radio input "true"
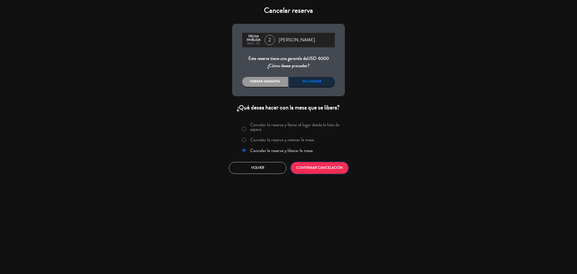
click at [323, 166] on button "CONFIRMAR CANCELACIÓN" at bounding box center [320, 168] width 58 height 12
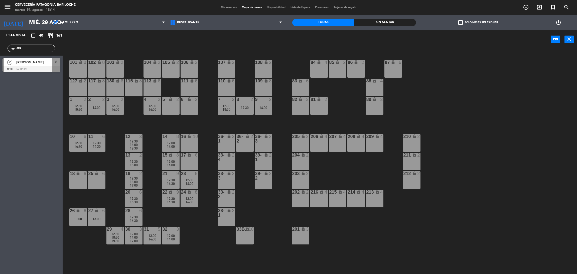
drag, startPoint x: 1, startPoint y: 149, endPoint x: 46, endPoint y: 65, distance: 95.0
click at [7, 137] on div "Esta vista crop_square 40 restaurant 161 filter_list aru 2 Harumi Mizuguchi 12:…" at bounding box center [31, 152] width 63 height 244
drag, startPoint x: 28, startPoint y: 136, endPoint x: 41, endPoint y: 103, distance: 35.8
click at [40, 104] on div "Esta vista crop_square 40 restaurant 161 filter_list aru 2 Harumi Mizuguchi 12:…" at bounding box center [31, 152] width 63 height 244
click at [57, 61] on div "8" at bounding box center [56, 62] width 8 height 8
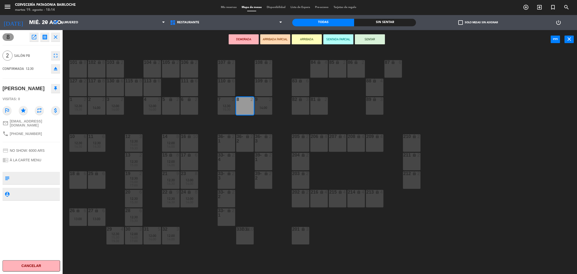
click at [117, 41] on div "DEMORADA ARRIBADA PARCIAL ARRIBADA SENTADA PARCIAL SENTAR power_input close" at bounding box center [307, 39] width 488 height 19
click at [57, 37] on icon "close" at bounding box center [56, 37] width 6 height 6
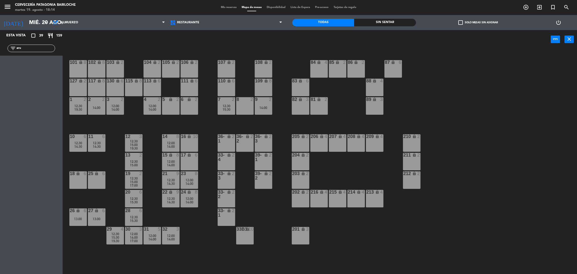
click at [24, 135] on div "Esta vista crop_square 39 restaurant 159 filter_list aru" at bounding box center [31, 152] width 63 height 244
click at [20, 131] on div "Esta vista crop_square 39 restaurant 159 filter_list aru" at bounding box center [31, 152] width 63 height 244
drag, startPoint x: 24, startPoint y: 47, endPoint x: 0, endPoint y: 59, distance: 26.1
click at [0, 59] on div "Esta vista crop_square 39 restaurant 159 filter_list aru" at bounding box center [31, 152] width 63 height 244
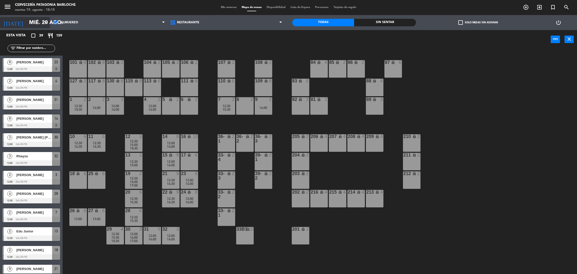
click at [27, 19] on input "mié. 20 ago." at bounding box center [61, 22] width 69 height 11
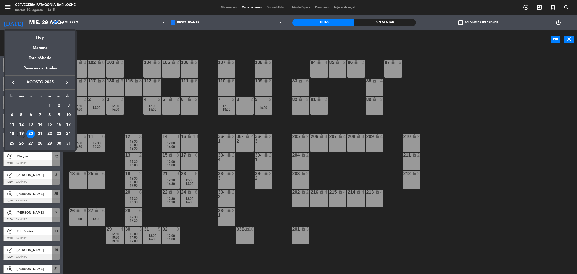
click at [22, 131] on div "19" at bounding box center [21, 134] width 9 height 9
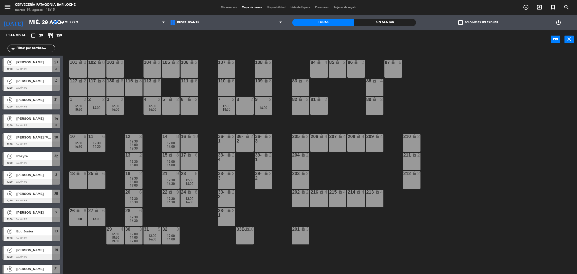
type input "[DATE] ago."
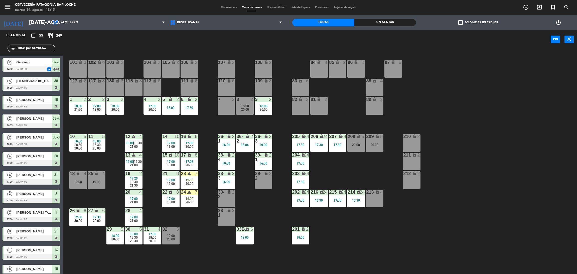
click at [162, 43] on div "power_input close" at bounding box center [307, 39] width 488 height 19
click at [95, 51] on div "101 lock 8 102 lock 8 104 lock 2 105 lock 2 106 lock 2 103 lock 2 107 lock 2 10…" at bounding box center [322, 163] width 509 height 225
click at [134, 136] on icon "warning" at bounding box center [133, 136] width 4 height 4
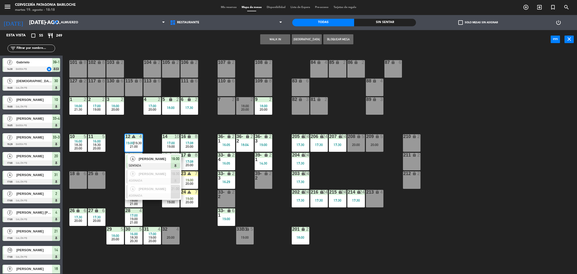
click at [99, 159] on div "101 lock 8 102 lock 8 104 lock 2 105 lock 2 106 lock 2 103 lock 2 107 lock 2 10…" at bounding box center [322, 163] width 509 height 225
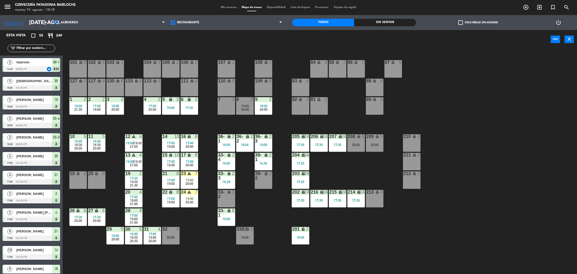
click at [111, 41] on div "power_input close" at bounding box center [307, 39] width 488 height 19
click at [103, 129] on div "101 lock 8 102 lock 8 104 lock 2 105 lock 2 106 lock 2 103 lock 2 107 lock 2 10…" at bounding box center [322, 163] width 509 height 225
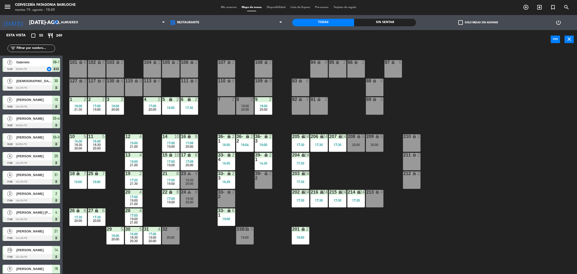
click at [26, 49] on input "text" at bounding box center [35, 49] width 39 height 6
click at [21, 49] on input "text" at bounding box center [35, 49] width 39 height 6
click at [26, 48] on input "text" at bounding box center [35, 49] width 39 height 6
click at [24, 47] on input "text" at bounding box center [35, 49] width 39 height 6
click at [119, 126] on div "101 lock 8 102 lock 8 104 lock 2 105 lock 2 106 lock 2 103 lock 2 107 lock 2 10…" at bounding box center [322, 163] width 509 height 225
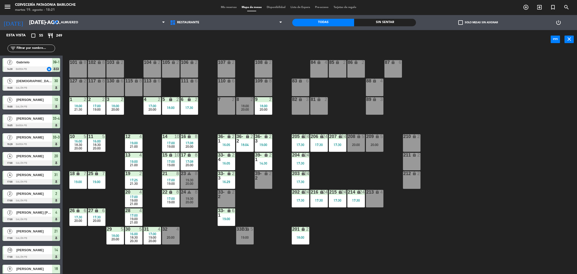
click at [243, 99] on div at bounding box center [245, 99] width 8 height 5
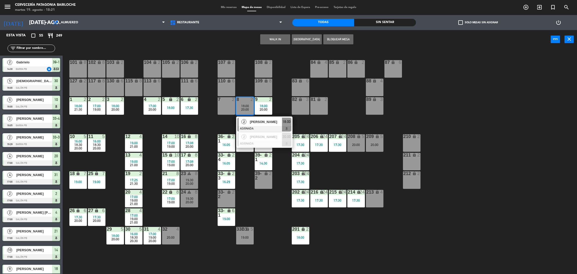
click at [287, 122] on span "18:00" at bounding box center [287, 122] width 8 height 6
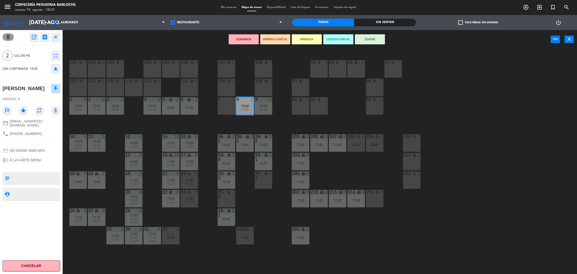
click at [304, 41] on button "ARRIBADA" at bounding box center [307, 39] width 30 height 10
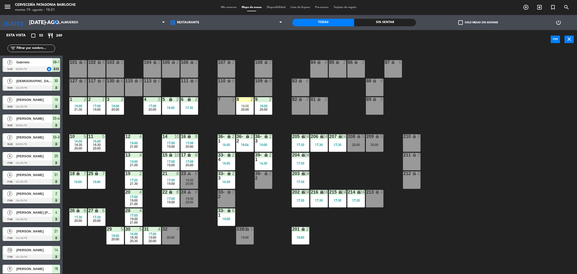
scroll to position [2, 0]
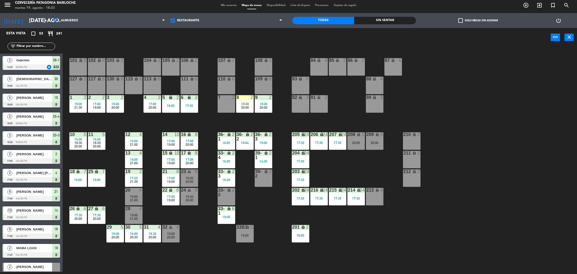
click at [32, 45] on input "text" at bounding box center [35, 47] width 39 height 6
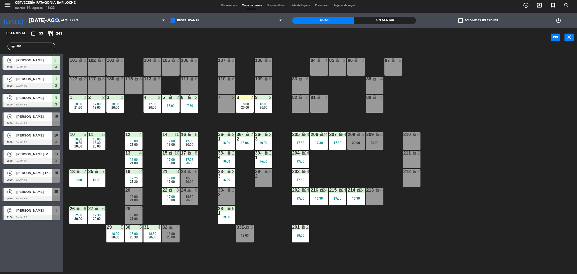
type input "ana"
click at [34, 235] on div "Esta vista crop_square 53 restaurant 241 filter_list ana 8 Mariana santos 17:00…" at bounding box center [31, 150] width 63 height 244
click at [42, 117] on span "[PERSON_NAME]" at bounding box center [34, 116] width 36 height 5
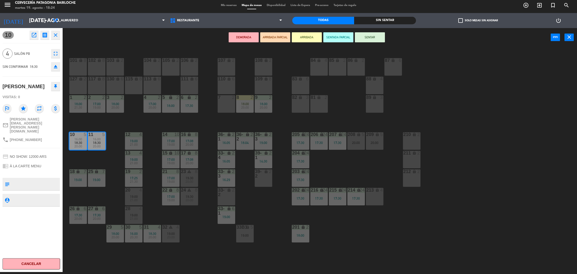
click at [306, 36] on button "ARRIBADA" at bounding box center [307, 37] width 30 height 10
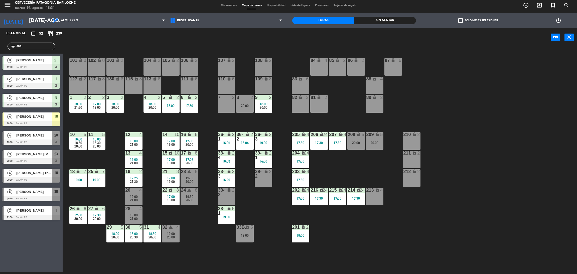
drag, startPoint x: 40, startPoint y: 47, endPoint x: 0, endPoint y: 45, distance: 39.9
click at [0, 45] on div "filter_list ana" at bounding box center [31, 46] width 63 height 15
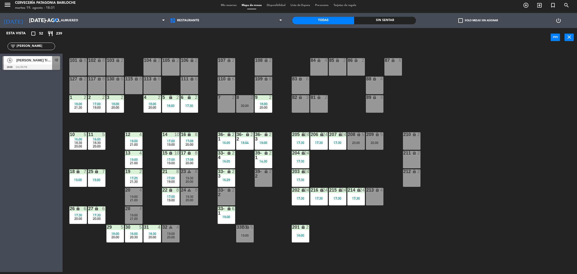
type input "dani"
click at [22, 140] on div "Esta vista crop_square 52 restaurant 239 filter_list dani 4 Danilo Haranaka Tre…" at bounding box center [31, 150] width 63 height 244
click at [19, 95] on div "Esta vista crop_square 52 restaurant 239 filter_list dani 4 Danilo Haranaka Tre…" at bounding box center [31, 150] width 63 height 244
click at [26, 61] on span "[PERSON_NAME] Trench" at bounding box center [34, 60] width 36 height 5
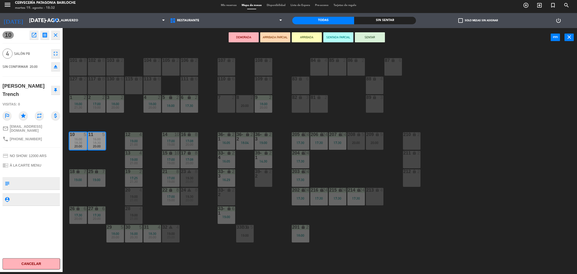
click at [306, 35] on button "ARRIBADA" at bounding box center [307, 37] width 30 height 10
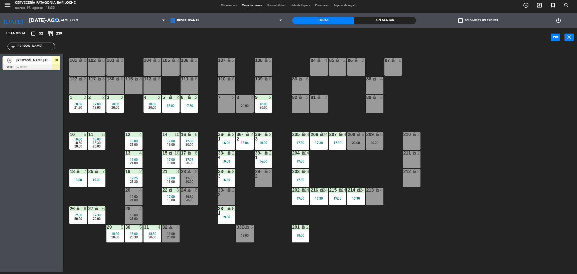
click at [46, 95] on div "Esta vista crop_square 52 restaurant 239 filter_list dani 4 Danilo Haranaka Tre…" at bounding box center [31, 150] width 63 height 244
click at [19, 85] on div "Esta vista crop_square 52 restaurant 236 filter_list dani 4 Danilo Haranaka Tre…" at bounding box center [31, 150] width 63 height 244
drag, startPoint x: 27, startPoint y: 43, endPoint x: 8, endPoint y: 46, distance: 19.2
click at [8, 46] on div "filter_list dani" at bounding box center [32, 47] width 48 height 8
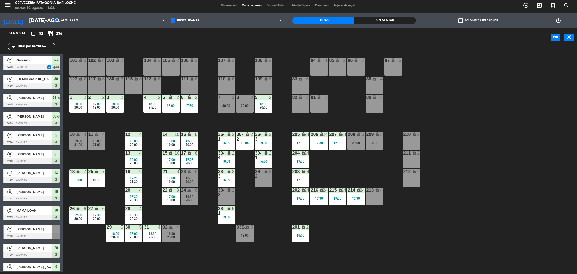
click at [148, 41] on div "power_input close" at bounding box center [307, 37] width 488 height 19
click at [29, 47] on input "text" at bounding box center [35, 47] width 39 height 6
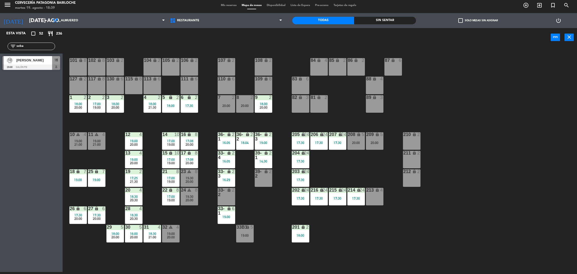
type input "seba"
click at [26, 60] on span "[PERSON_NAME]" at bounding box center [34, 60] width 36 height 5
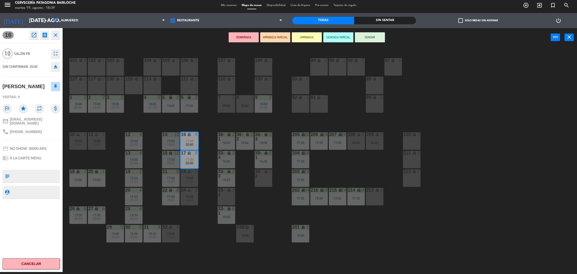
click at [311, 36] on button "ARRIBADA" at bounding box center [307, 37] width 30 height 10
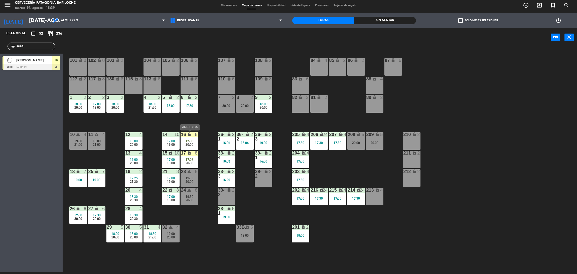
click at [193, 134] on div "8" at bounding box center [197, 134] width 8 height 5
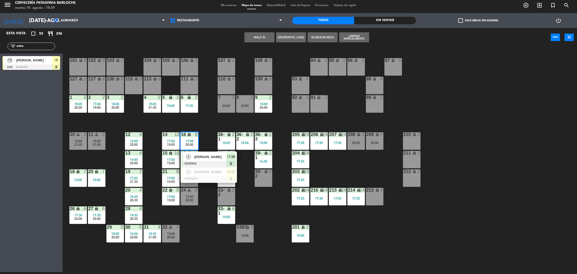
click at [14, 143] on div "Esta vista crop_square 52 restaurant 236 filter_list seba 10 Sebastian fernande…" at bounding box center [31, 150] width 63 height 244
click at [151, 125] on div "101 lock 8 102 lock 8 104 lock 2 105 lock 2 106 lock 2 103 lock 2 107 lock 2 10…" at bounding box center [322, 161] width 509 height 225
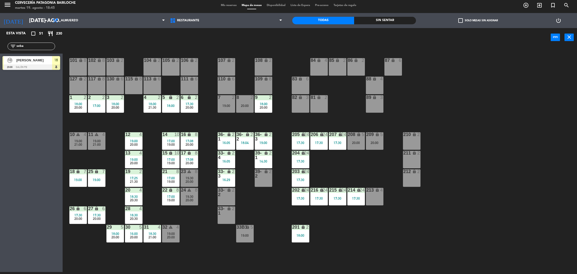
click at [31, 42] on div "filter_list seba" at bounding box center [31, 46] width 63 height 15
drag, startPoint x: 31, startPoint y: 48, endPoint x: 0, endPoint y: 50, distance: 30.9
click at [0, 50] on div "filter_list seba" at bounding box center [31, 46] width 63 height 15
drag, startPoint x: 22, startPoint y: 94, endPoint x: 22, endPoint y: 78, distance: 15.5
click at [22, 92] on div "Esta vista crop_square 51 restaurant 230 filter_list seba 10 Sebastian fernande…" at bounding box center [31, 150] width 63 height 244
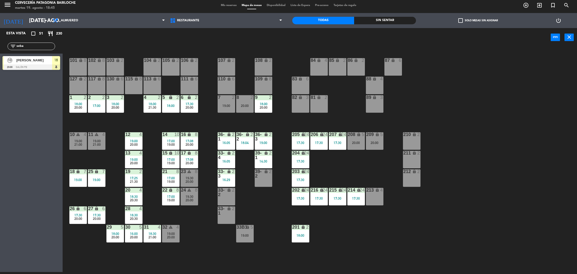
drag, startPoint x: 27, startPoint y: 44, endPoint x: 0, endPoint y: 50, distance: 27.4
click at [0, 50] on div "filter_list seba" at bounding box center [31, 46] width 63 height 15
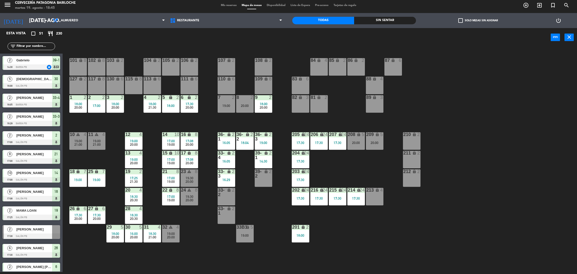
click at [29, 43] on div "filter_list" at bounding box center [32, 47] width 48 height 8
click at [28, 45] on input "text" at bounding box center [35, 47] width 39 height 6
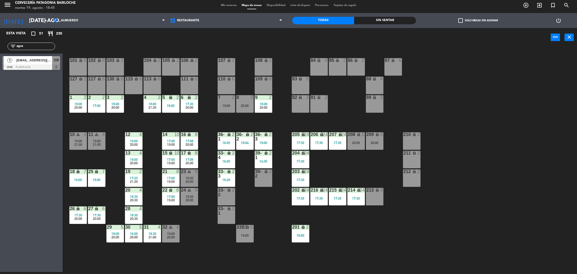
type input "agus"
click at [3, 94] on div "Esta vista crop_square 51 restaurant 230 filter_list agus 5 m.agustina.casas@gm…" at bounding box center [31, 150] width 63 height 244
click at [35, 60] on span "[EMAIL_ADDRESS][PERSON_NAME][PERSON_NAME][DOMAIN_NAME]" at bounding box center [34, 60] width 36 height 5
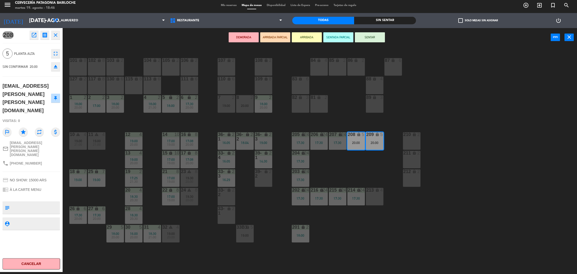
click at [306, 35] on button "ARRIBADA" at bounding box center [307, 37] width 30 height 10
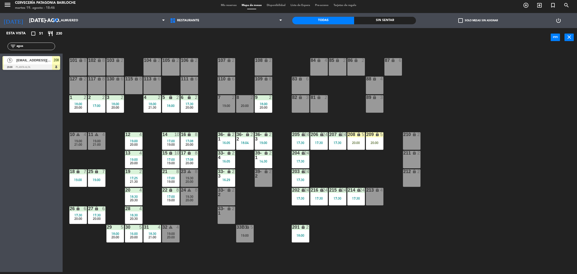
click at [26, 47] on input "agus" at bounding box center [35, 47] width 39 height 6
drag, startPoint x: 26, startPoint y: 47, endPoint x: 6, endPoint y: 47, distance: 20.6
click at [6, 47] on div "filter_list agus" at bounding box center [31, 46] width 63 height 15
type input "}"
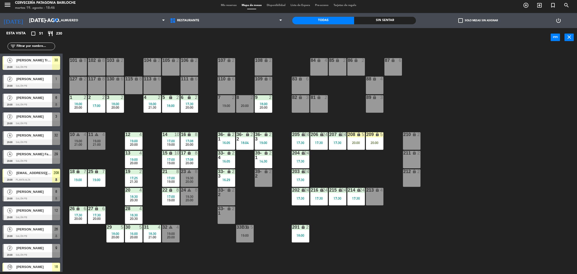
scroll to position [676, 0]
click at [33, 47] on input "text" at bounding box center [35, 47] width 39 height 6
click at [85, 245] on div "101 lock 8 102 lock 8 104 lock 2 105 lock 2 106 lock 2 103 lock 2 107 lock 2 10…" at bounding box center [322, 161] width 509 height 225
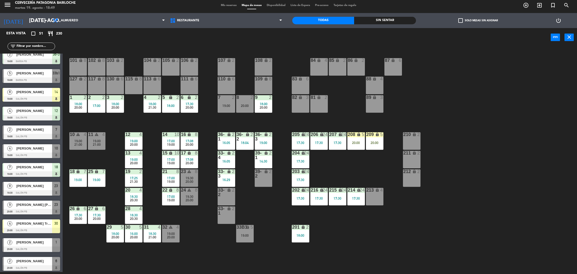
scroll to position [488, 0]
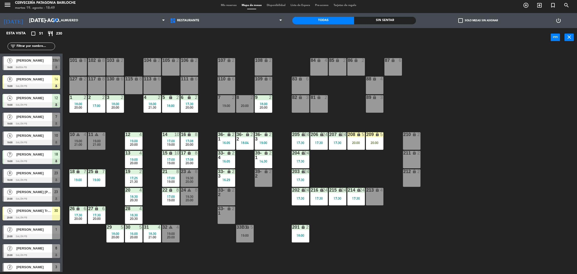
click at [27, 46] on input "text" at bounding box center [35, 47] width 39 height 6
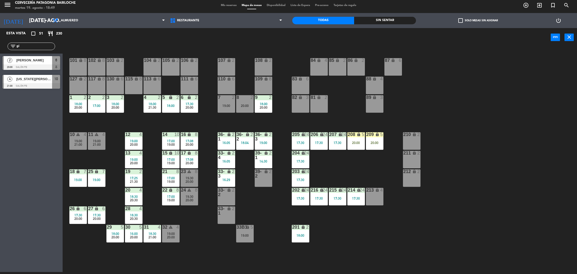
scroll to position [0, 0]
type input "gi"
click at [19, 122] on div "Esta vista crop_square 51 restaurant 230 filter_list gi 2 Georgina Vitti 20:00 …" at bounding box center [31, 150] width 63 height 244
drag, startPoint x: 16, startPoint y: 46, endPoint x: 0, endPoint y: 47, distance: 15.8
click at [0, 47] on div "filter_list gi" at bounding box center [31, 46] width 63 height 15
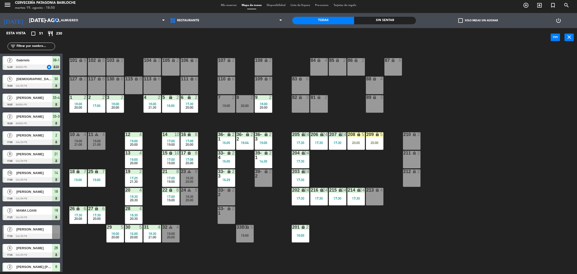
click at [27, 45] on input "text" at bounding box center [35, 47] width 39 height 6
click at [33, 45] on input "text" at bounding box center [35, 47] width 39 height 6
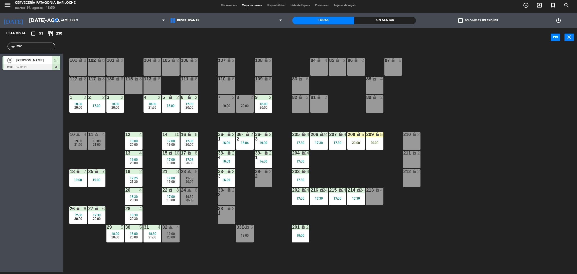
click at [12, 77] on div "Esta vista crop_square 51 restaurant 230 filter_list mar 8 Mariana santos 17:00…" at bounding box center [31, 150] width 63 height 244
click at [37, 48] on input "mar" at bounding box center [35, 47] width 39 height 6
type input "mart"
drag, startPoint x: 34, startPoint y: 45, endPoint x: 0, endPoint y: 44, distance: 33.8
click at [0, 44] on div "filter_list mart" at bounding box center [31, 46] width 63 height 15
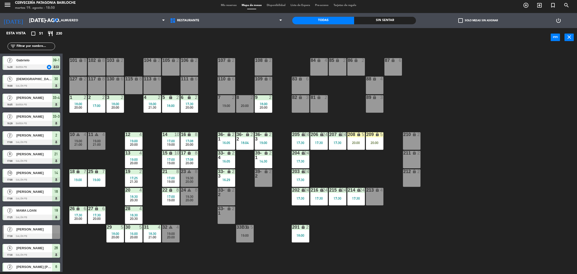
click at [41, 46] on input "text" at bounding box center [35, 47] width 39 height 6
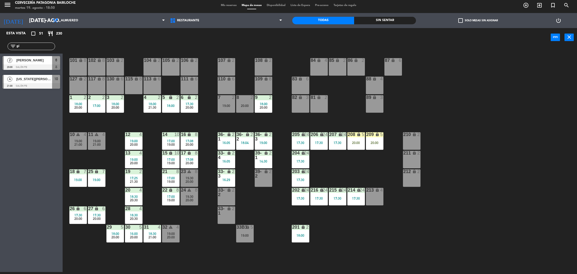
type input "gis"
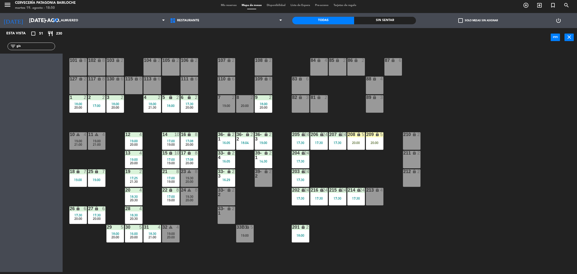
drag, startPoint x: 30, startPoint y: 45, endPoint x: 0, endPoint y: 47, distance: 30.3
click at [0, 47] on div "filter_list gis" at bounding box center [31, 46] width 63 height 15
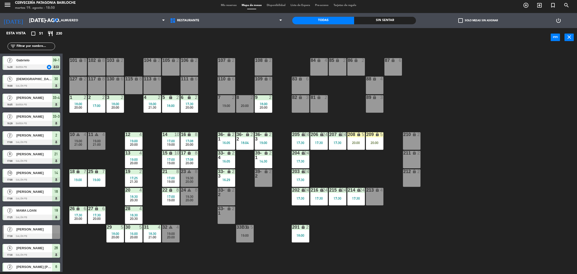
click at [22, 2] on div "Cervecería Patagonia Bariloche" at bounding box center [45, 3] width 61 height 5
click at [4, 4] on icon "menu" at bounding box center [8, 5] width 8 height 8
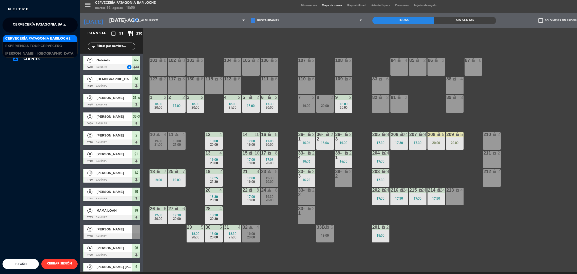
click at [48, 28] on span "Cervecería Patagonia Bariloche" at bounding box center [45, 25] width 65 height 11
click at [41, 43] on div "Experiencia Tour Cervecero" at bounding box center [40, 46] width 75 height 8
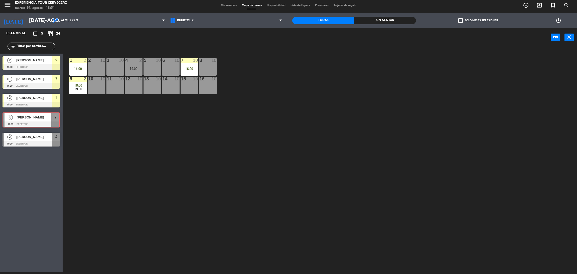
click at [25, 118] on div "8 gislaine Martins 19:00 Beertour 9 8 gislaine Martins 19:00 Beertour 9" at bounding box center [31, 120] width 63 height 20
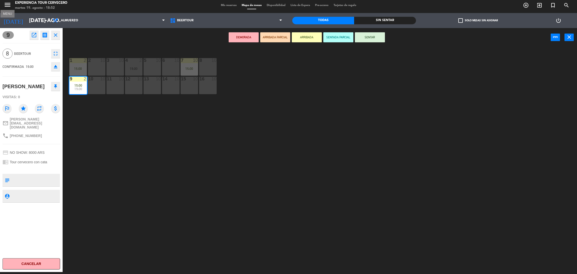
click at [7, 5] on icon "menu" at bounding box center [8, 5] width 8 height 8
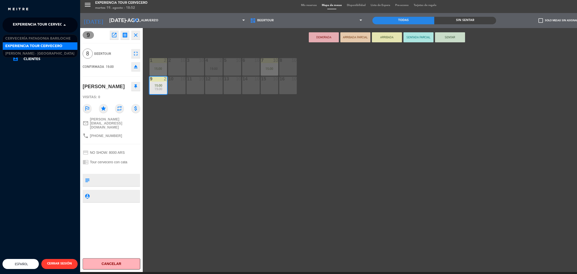
click at [64, 26] on span at bounding box center [66, 25] width 9 height 11
click at [49, 36] on span "Cervecería Patagonia Bariloche" at bounding box center [37, 39] width 65 height 6
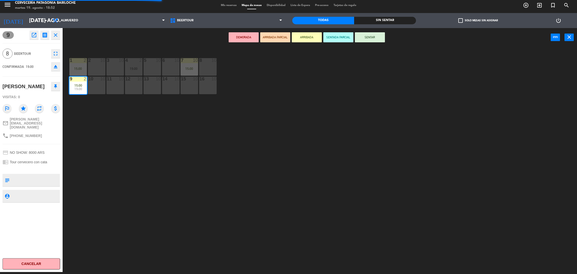
click at [51, 40] on div "9 open_in_new receipt 7:00 PM mar., 19 ago. 8 personas gislaine Martins Mesa 9 …" at bounding box center [31, 150] width 63 height 244
click at [55, 36] on icon "close" at bounding box center [56, 35] width 6 height 6
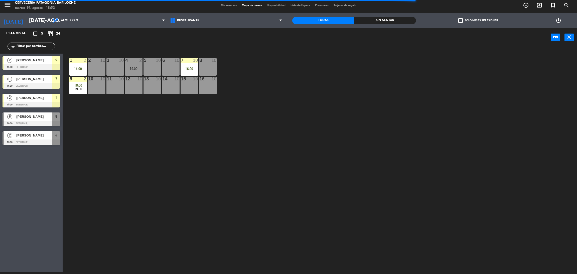
click at [28, 46] on input "text" at bounding box center [35, 47] width 39 height 6
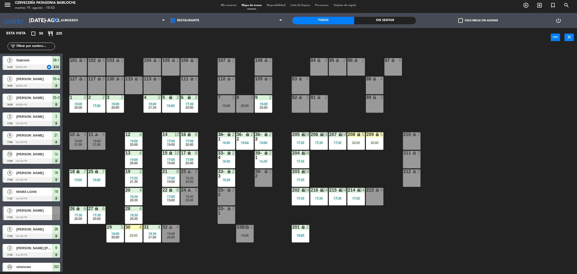
click at [37, 48] on input "text" at bounding box center [35, 47] width 39 height 6
click at [23, 47] on input "text" at bounding box center [35, 47] width 39 height 6
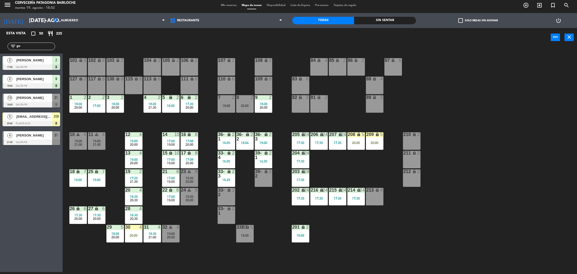
type input "gu"
click at [26, 198] on div "Esta vista crop_square 50 restaurant 225 filter_list gu 2 Leandro Rodrigues 17:…" at bounding box center [31, 150] width 63 height 244
click at [56, 98] on span "21" at bounding box center [56, 98] width 4 height 6
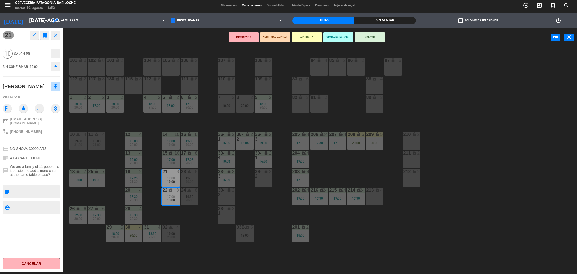
click at [309, 39] on button "ARRIBADA" at bounding box center [307, 37] width 30 height 10
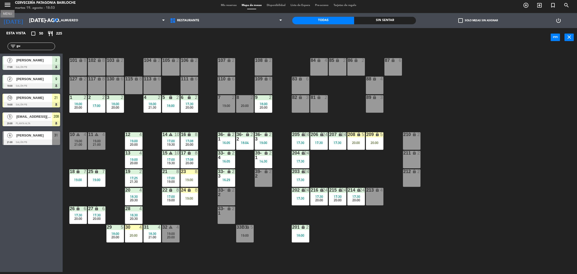
click at [10, 5] on icon "menu" at bounding box center [8, 5] width 8 height 8
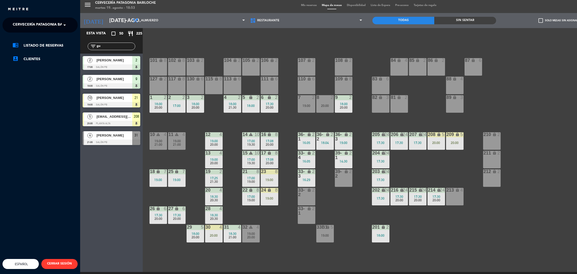
click at [50, 25] on span "Cervecería Patagonia Bariloche" at bounding box center [45, 25] width 65 height 11
click at [32, 47] on span "Experiencia Tour Cervecero" at bounding box center [33, 46] width 57 height 6
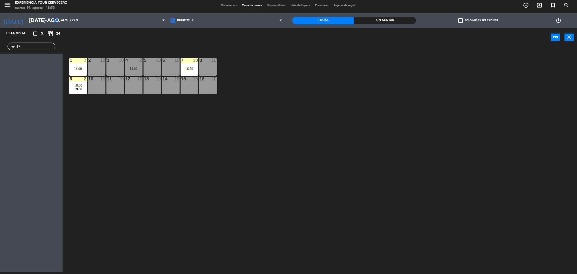
drag, startPoint x: 31, startPoint y: 46, endPoint x: 0, endPoint y: 53, distance: 31.3
click at [0, 53] on div "filter_list gu" at bounding box center [31, 46] width 63 height 15
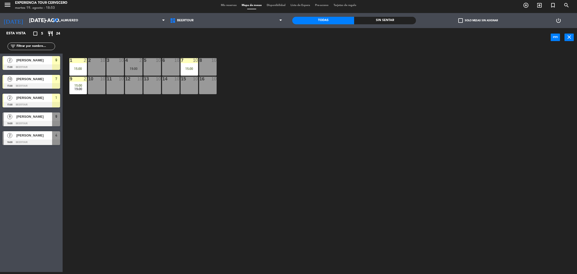
click at [54, 115] on div "9" at bounding box center [56, 116] width 8 height 8
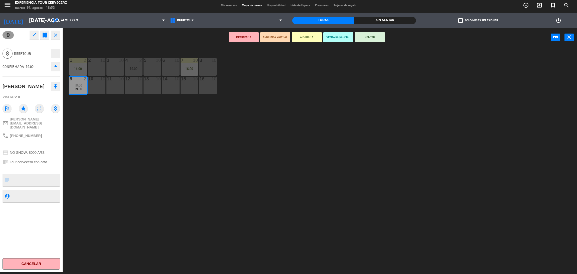
click at [300, 37] on button "ARRIBADA" at bounding box center [307, 37] width 30 height 10
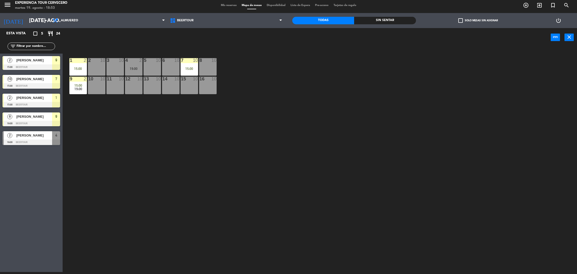
click at [28, 135] on span "[PERSON_NAME]" at bounding box center [34, 135] width 36 height 5
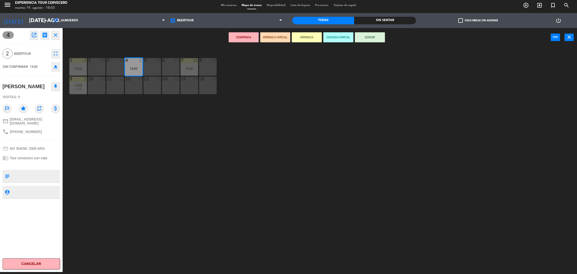
click at [195, 124] on div "1 2 15:00 2 10 3 10 4 2 19:00 5 10 6 10 7 10 15:00 8 10 9 2 15:00 19:00 10 10 1…" at bounding box center [322, 161] width 509 height 225
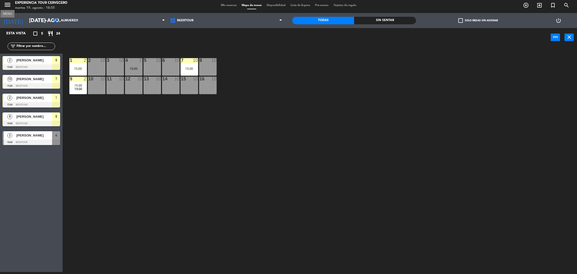
click at [7, 2] on icon "menu" at bounding box center [8, 5] width 8 height 8
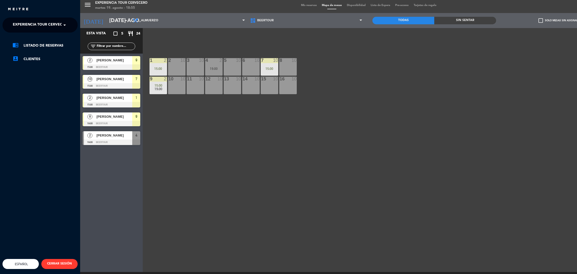
click at [48, 21] on span "Experiencia Tour Cervecero" at bounding box center [41, 25] width 57 height 11
click at [36, 40] on span "Cervecería Patagonia Bariloche" at bounding box center [37, 39] width 65 height 6
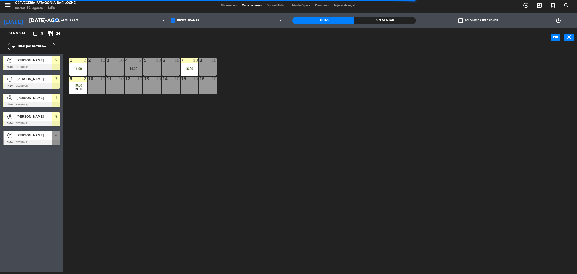
click at [32, 49] on input "text" at bounding box center [35, 47] width 39 height 6
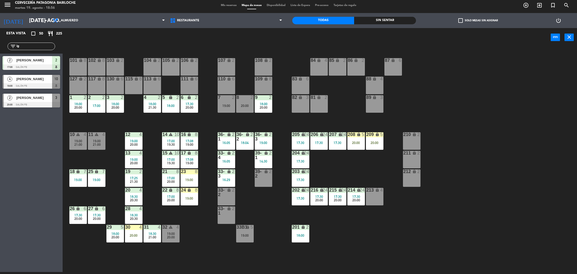
type input "ig"
click at [30, 156] on div "Esta vista crop_square 50 restaurant 225 filter_list ig 2 Leandro Rodrigues 17:…" at bounding box center [31, 150] width 63 height 244
drag, startPoint x: 28, startPoint y: 47, endPoint x: 3, endPoint y: 47, distance: 25.3
click at [2, 48] on div "filter_list ig" at bounding box center [31, 46] width 63 height 15
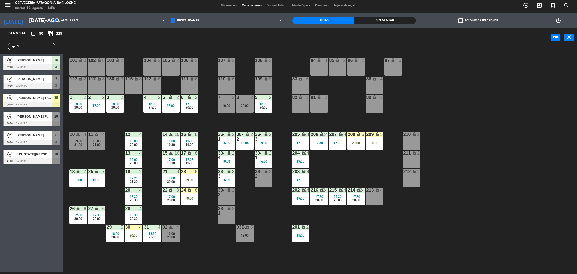
type input "ni"
click at [13, 174] on div "Esta vista crop_square 50 restaurant 225 filter_list ni 8 MONICA GARSSEIRO 17:0…" at bounding box center [31, 150] width 63 height 244
click at [56, 79] on span "7" at bounding box center [56, 79] width 2 height 6
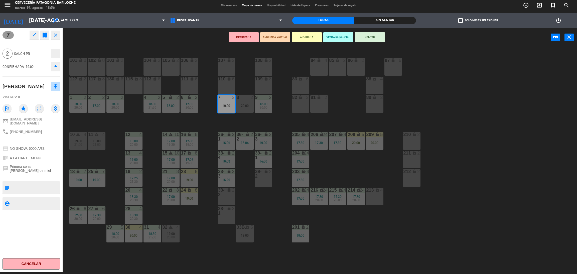
click at [309, 39] on button "ARRIBADA" at bounding box center [307, 37] width 30 height 10
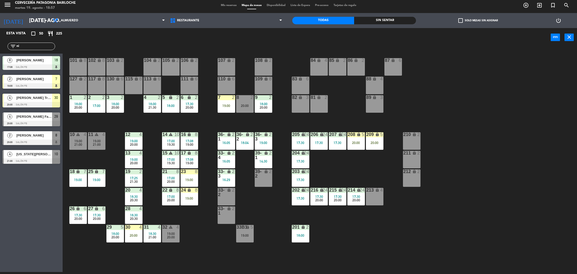
drag, startPoint x: 27, startPoint y: 46, endPoint x: 0, endPoint y: 46, distance: 26.8
click at [0, 46] on div "filter_list ni" at bounding box center [31, 46] width 63 height 15
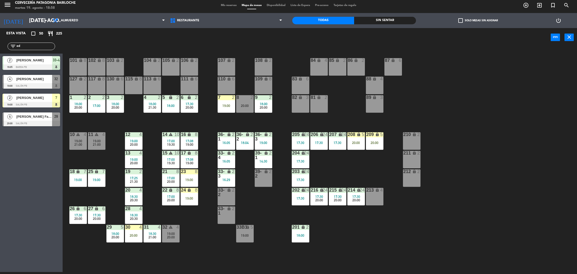
type input "ed"
click at [22, 187] on div "Esta vista crop_square 50 restaurant 225 filter_list ed 2 NOELIA HEREDIA 16:05 …" at bounding box center [31, 150] width 63 height 244
click at [34, 80] on span "[PERSON_NAME]" at bounding box center [34, 78] width 36 height 5
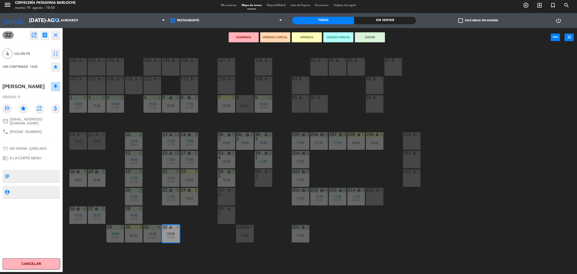
click at [303, 37] on button "ARRIBADA" at bounding box center [307, 37] width 30 height 10
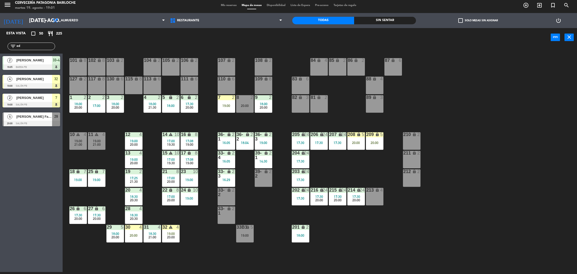
click at [7, 186] on div "Esta vista crop_square 50 restaurant 225 filter_list ed 2 NOELIA HEREDIA 16:05 …" at bounding box center [31, 150] width 63 height 244
drag, startPoint x: 31, startPoint y: 45, endPoint x: 0, endPoint y: 47, distance: 31.1
click at [0, 47] on div "filter_list ed" at bounding box center [31, 46] width 63 height 15
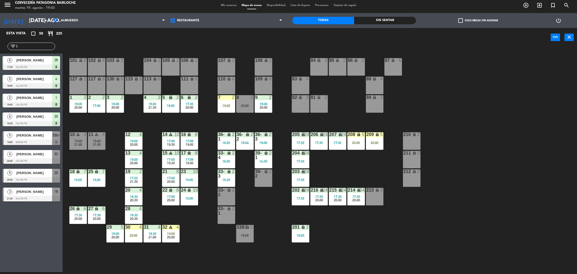
type input "j"
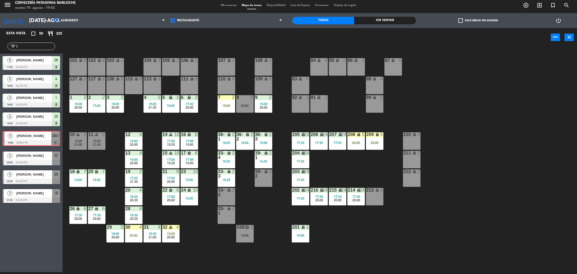
click at [20, 135] on div "5 Joyce Ribeiro 19:00 BARRA PB 33b1 5 Joyce Ribeiro 19:00 BARRA PB 33b1" at bounding box center [31, 139] width 63 height 20
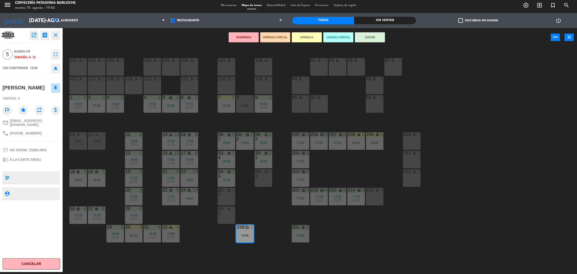
click at [298, 35] on button "ARRIBADA" at bounding box center [307, 37] width 30 height 10
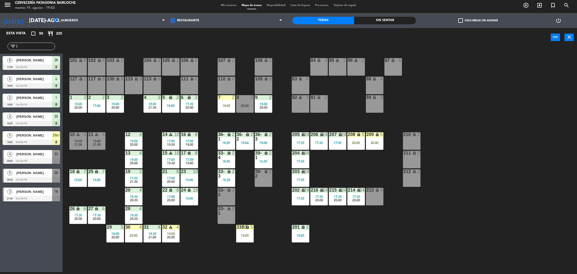
click at [115, 42] on div "power_input close" at bounding box center [307, 37] width 488 height 19
click at [9, 7] on icon "menu" at bounding box center [8, 5] width 8 height 8
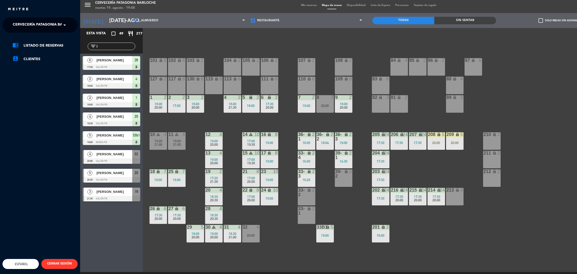
click at [25, 26] on span "Cervecería Patagonia Bariloche" at bounding box center [45, 25] width 65 height 11
click at [29, 47] on span "Experiencia Tour Cervecero" at bounding box center [33, 46] width 57 height 6
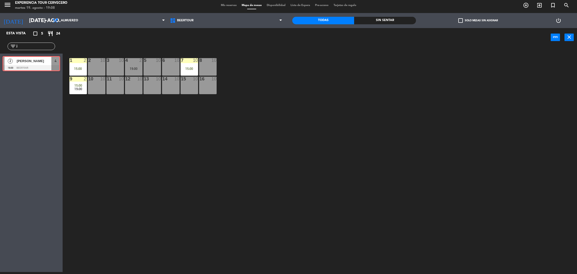
click at [31, 62] on div "2 Juliana Mendes 19:00 Beertour 4 2 Juliana Mendes 19:00 Beertour 4" at bounding box center [31, 64] width 63 height 20
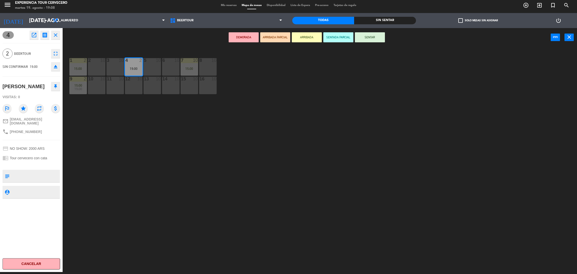
click at [309, 38] on button "ARRIBADA" at bounding box center [307, 37] width 30 height 10
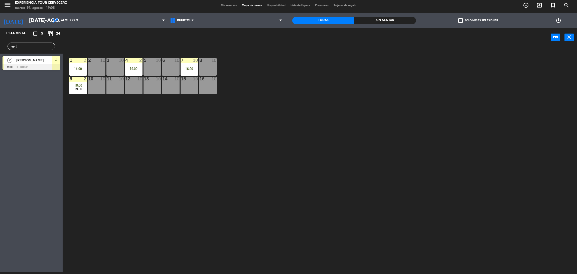
click at [35, 129] on div "Esta vista crop_square 5 restaurant 24 filter_list j 2 Juliana Mendes 19:00 Bee…" at bounding box center [31, 150] width 63 height 244
click at [8, 7] on icon "menu" at bounding box center [8, 5] width 8 height 8
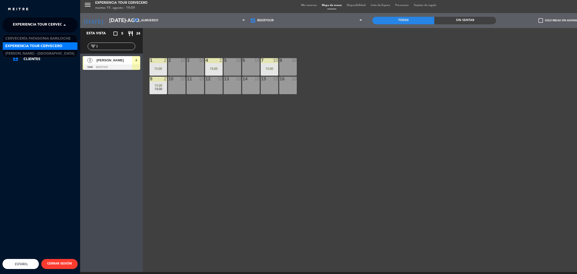
click at [43, 22] on span "Experiencia Tour Cervecero" at bounding box center [41, 25] width 57 height 11
click at [43, 36] on span "Cervecería Patagonia Bariloche" at bounding box center [37, 39] width 65 height 6
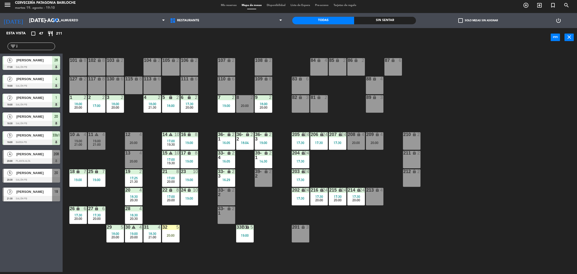
click at [35, 46] on input "j" at bounding box center [35, 47] width 39 height 6
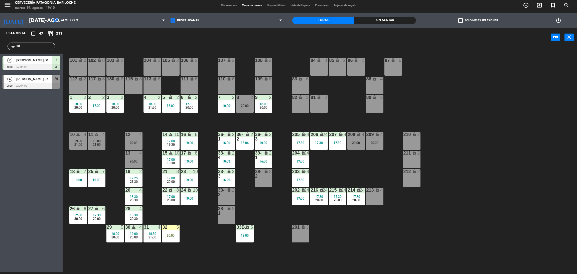
type input "lui"
drag, startPoint x: 28, startPoint y: 148, endPoint x: 28, endPoint y: 139, distance: 8.8
click at [28, 148] on div "Esta vista crop_square 47 restaurant 211 filter_list lui 2 Luiz Fernando Mirand…" at bounding box center [31, 150] width 63 height 244
click at [27, 78] on span "[PERSON_NAME] Facioli [PERSON_NAME]" at bounding box center [34, 78] width 36 height 5
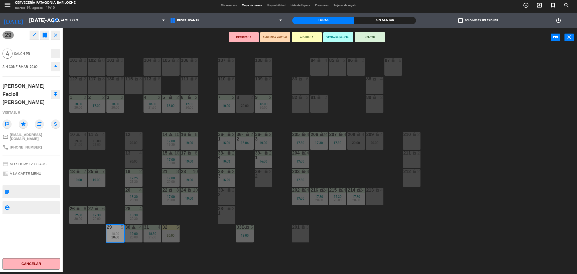
click at [309, 41] on button "ARRIBADA" at bounding box center [307, 37] width 30 height 10
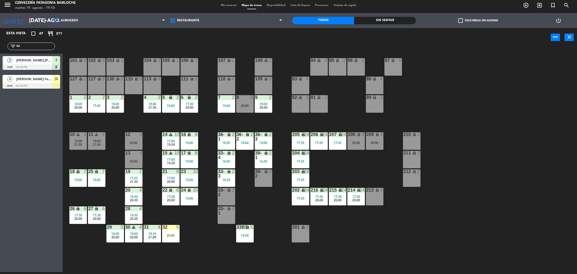
click at [115, 227] on div at bounding box center [115, 227] width 8 height 5
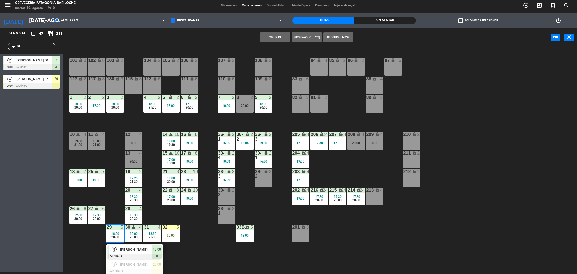
click at [31, 219] on div "Esta vista crop_square 47 restaurant 211 filter_list lui 2 Luiz Fernando Mirand…" at bounding box center [31, 150] width 63 height 244
click at [0, 189] on div "Esta vista crop_square 47 restaurant 211 filter_list lui 2 Luiz Fernando Mirand…" at bounding box center [31, 150] width 63 height 244
drag, startPoint x: 24, startPoint y: 47, endPoint x: 0, endPoint y: 48, distance: 23.8
click at [0, 48] on div "filter_list lui" at bounding box center [31, 46] width 63 height 15
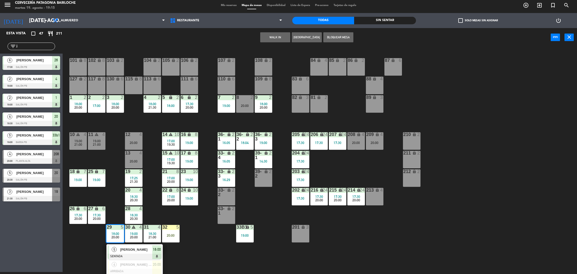
type input "j"
click at [12, 245] on div "Esta vista crop_square 47 restaurant 211 filter_list j 6 Majo graham 17:30 SALÓ…" at bounding box center [31, 150] width 63 height 244
click at [56, 172] on span "20" at bounding box center [56, 173] width 4 height 6
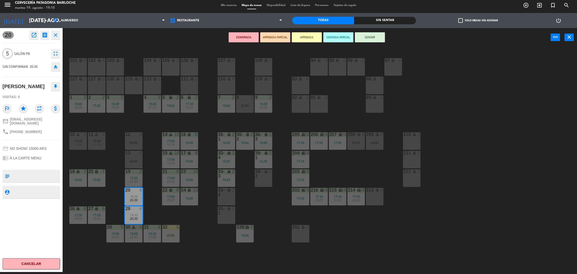
click at [276, 38] on button "ARRIBADA PARCIAL" at bounding box center [275, 37] width 30 height 10
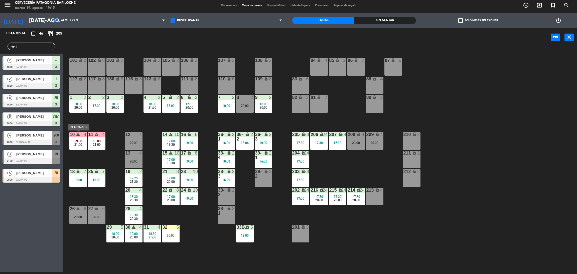
click at [83, 134] on div "4" at bounding box center [86, 134] width 8 height 5
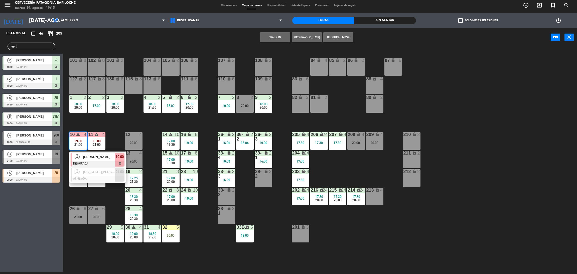
click at [32, 237] on div "Esta vista crop_square 46 restaurant 205 filter_list j 2 Jhonatan Alves 18:00 S…" at bounding box center [31, 150] width 63 height 244
click at [36, 200] on div "Esta vista crop_square 46 restaurant 205 filter_list j 2 Jhonatan Alves 18:00 S…" at bounding box center [31, 150] width 63 height 244
click at [31, 44] on input "j" at bounding box center [35, 47] width 39 height 6
click at [22, 203] on div "Esta vista crop_square 46 restaurant 205 filter_list j 2 Jhonatan Alves 18:00 S…" at bounding box center [31, 150] width 63 height 244
click at [121, 155] on span "19:00" at bounding box center [120, 157] width 8 height 6
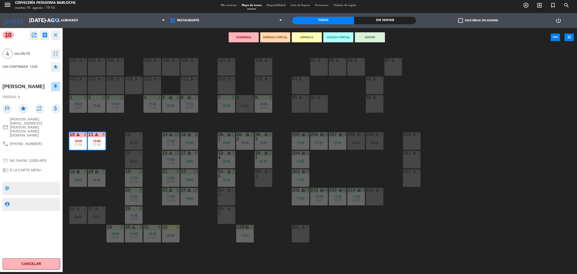
click at [311, 35] on button "ARRIBADA" at bounding box center [307, 37] width 30 height 10
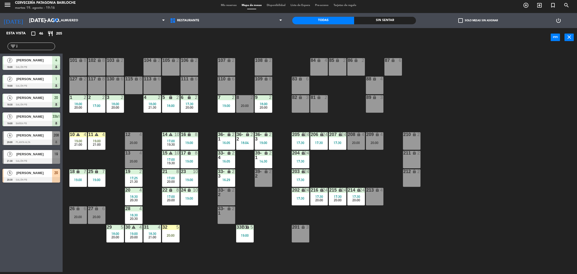
click at [18, 228] on div "Esta vista crop_square 46 restaurant 205 filter_list j 2 Jhonatan Alves 18:00 S…" at bounding box center [31, 150] width 63 height 244
drag, startPoint x: 30, startPoint y: 44, endPoint x: 0, endPoint y: 43, distance: 30.3
click at [0, 43] on div "filter_list j" at bounding box center [31, 46] width 63 height 15
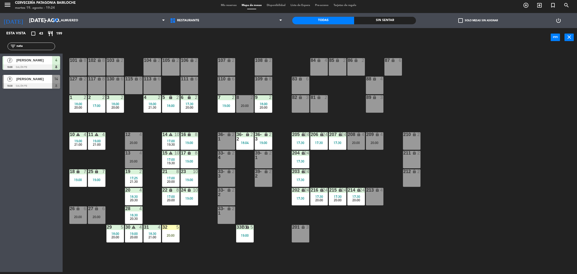
type input "nata"
click at [22, 182] on div "Esta vista crop_square 43 restaurant 199 filter_list nata 2 Jhonatan Alves 18:0…" at bounding box center [31, 150] width 63 height 244
click at [56, 80] on span "14" at bounding box center [56, 79] width 4 height 6
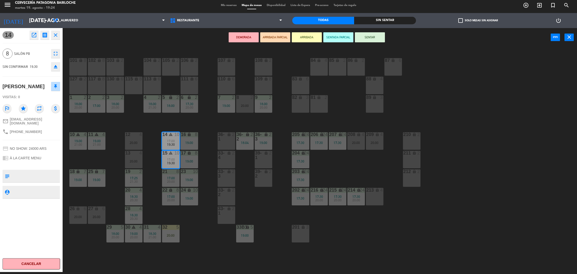
click at [112, 40] on div "DEMORADA ARRIBADA PARCIAL ARRIBADA SENTADA PARCIAL SENTAR power_input close" at bounding box center [307, 37] width 488 height 19
click at [304, 38] on button "ARRIBADA" at bounding box center [307, 37] width 30 height 10
click at [306, 39] on button "ARRIBADA" at bounding box center [307, 37] width 30 height 10
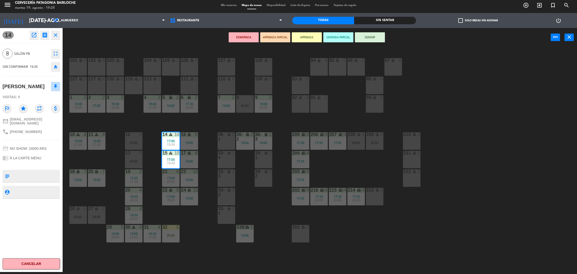
click at [306, 39] on button "ARRIBADA" at bounding box center [307, 37] width 30 height 10
click at [301, 35] on button "ARRIBADA" at bounding box center [307, 37] width 30 height 10
click at [149, 40] on div "DEMORADA ARRIBADA PARCIAL ARRIBADA SENTADA PARCIAL SENTAR power_input close" at bounding box center [307, 37] width 488 height 19
click at [280, 39] on button "ARRIBADA PARCIAL" at bounding box center [275, 37] width 30 height 10
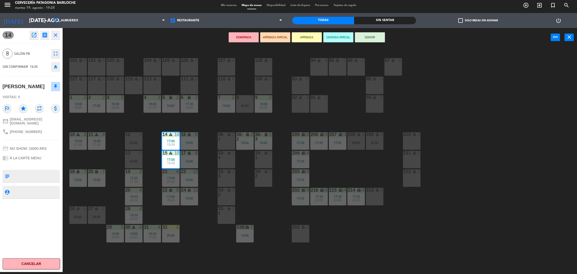
drag, startPoint x: 280, startPoint y: 39, endPoint x: 280, endPoint y: 35, distance: 4.0
click at [280, 39] on button "ARRIBADA PARCIAL" at bounding box center [275, 37] width 30 height 10
drag, startPoint x: 280, startPoint y: 35, endPoint x: 187, endPoint y: 44, distance: 93.4
click at [187, 44] on div "DEMORADA ARRIBADA PARCIAL ARRIBADA SENTADA PARCIAL SENTAR power_input close" at bounding box center [307, 37] width 488 height 19
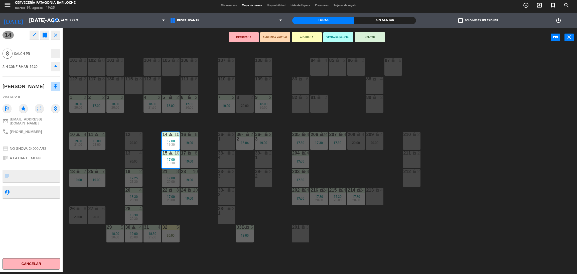
click at [299, 37] on button "ARRIBADA" at bounding box center [307, 37] width 30 height 10
click at [267, 37] on button "ARRIBADA PARCIAL" at bounding box center [275, 37] width 30 height 10
click at [132, 34] on div "DEMORADA ARRIBADA PARCIAL ARRIBADA SENTADA PARCIAL SENTAR power_input close" at bounding box center [307, 37] width 488 height 19
click at [58, 35] on icon "close" at bounding box center [56, 35] width 6 height 6
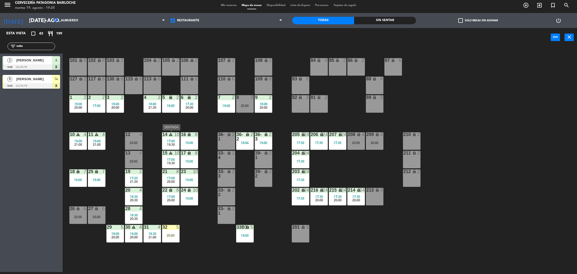
click at [172, 132] on icon "warning" at bounding box center [171, 134] width 4 height 4
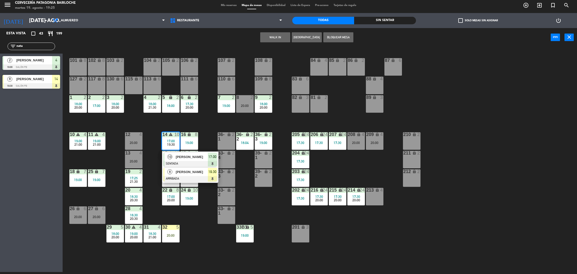
click at [214, 173] on span "19:30" at bounding box center [212, 172] width 8 height 6
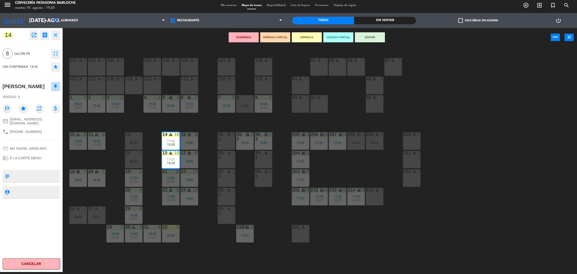
click at [310, 35] on button "ARRIBADA" at bounding box center [307, 37] width 30 height 10
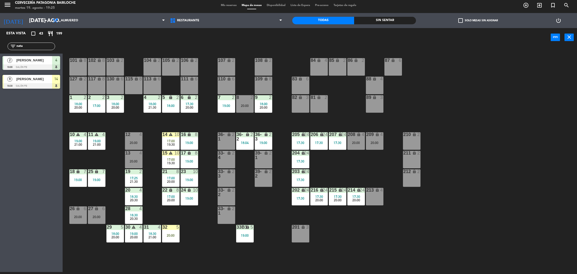
drag, startPoint x: 154, startPoint y: 157, endPoint x: 136, endPoint y: 138, distance: 25.9
click at [154, 157] on div "101 lock 8 102 lock 8 104 lock 2 105 lock 2 106 lock 2 103 lock 2 107 lock 2 10…" at bounding box center [322, 161] width 509 height 225
click at [27, 21] on input "[DATE] ago." at bounding box center [61, 20] width 69 height 11
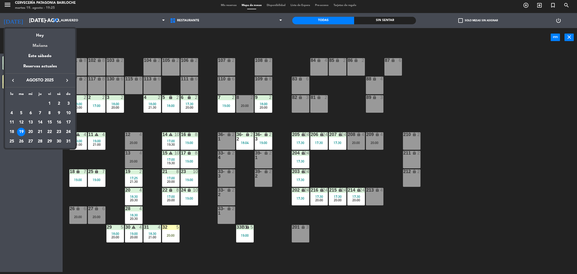
click at [45, 44] on div "Mañana" at bounding box center [40, 44] width 70 height 10
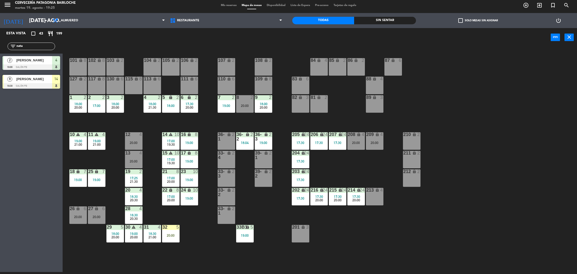
type input "mié. 20 ago."
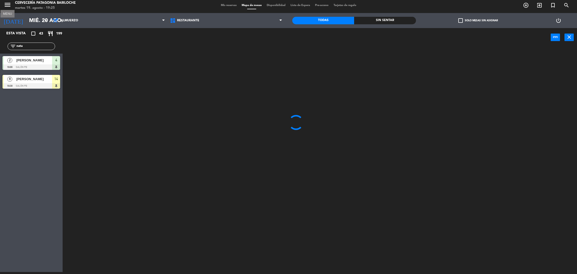
click at [10, 5] on icon "menu" at bounding box center [8, 5] width 8 height 8
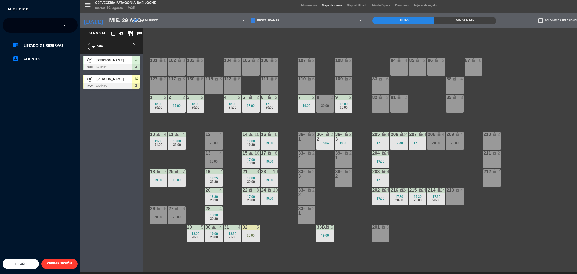
click at [63, 24] on span at bounding box center [66, 25] width 9 height 8
click at [48, 46] on span "Experiencia Tour Cervecero" at bounding box center [33, 46] width 57 height 6
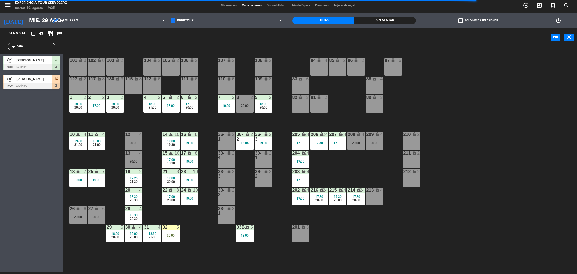
drag, startPoint x: 28, startPoint y: 47, endPoint x: 0, endPoint y: 45, distance: 27.8
click at [0, 45] on div "filter_list nata" at bounding box center [31, 46] width 63 height 15
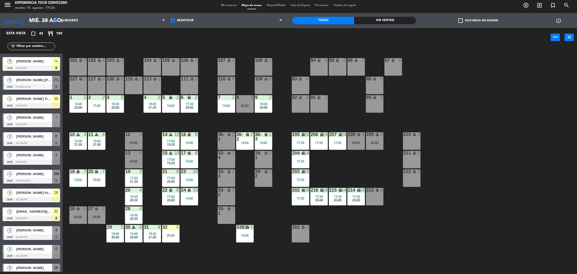
scroll to position [451, 0]
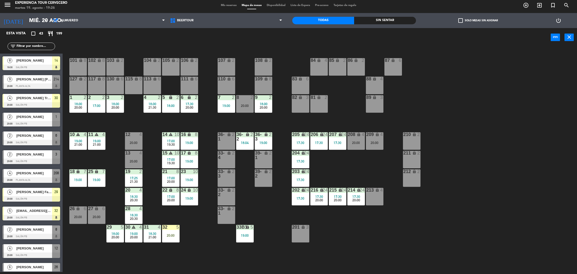
click at [35, 48] on input "text" at bounding box center [35, 47] width 39 height 6
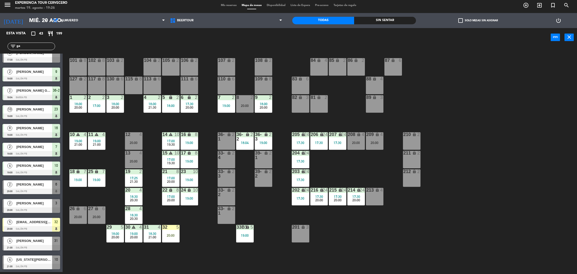
scroll to position [0, 0]
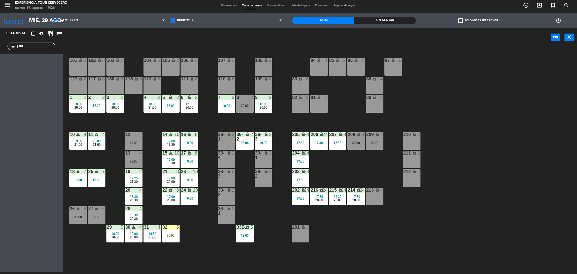
click at [34, 47] on input "gabr" at bounding box center [35, 47] width 39 height 6
click at [29, 47] on input "gabrie" at bounding box center [35, 47] width 39 height 6
type input "g"
type input "gab"
click at [16, 124] on div "Esta vista crop_square 43 restaurant 199 filter_list gab" at bounding box center [31, 150] width 63 height 244
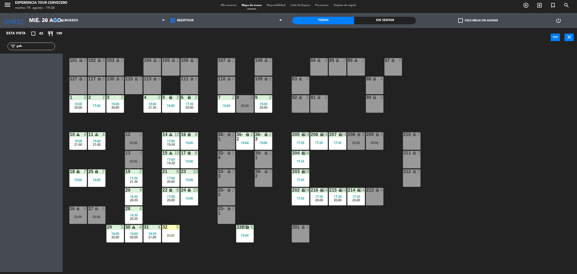
click at [93, 41] on div "power_input close" at bounding box center [307, 37] width 488 height 19
click at [127, 44] on div "power_input close" at bounding box center [307, 37] width 488 height 19
click at [10, 114] on div "Esta vista crop_square 43 restaurant 199 filter_list gab" at bounding box center [31, 150] width 63 height 244
drag, startPoint x: 31, startPoint y: 47, endPoint x: 7, endPoint y: 52, distance: 24.4
click at [7, 52] on div "filter_list gab" at bounding box center [31, 46] width 63 height 15
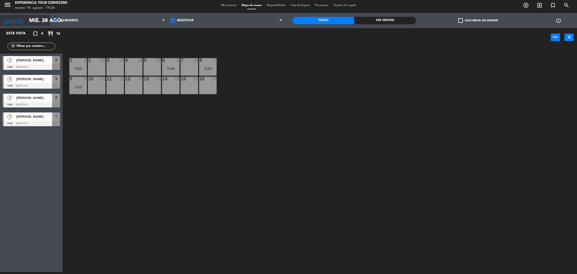
click at [39, 18] on input "mié. 20 ago." at bounding box center [61, 20] width 69 height 11
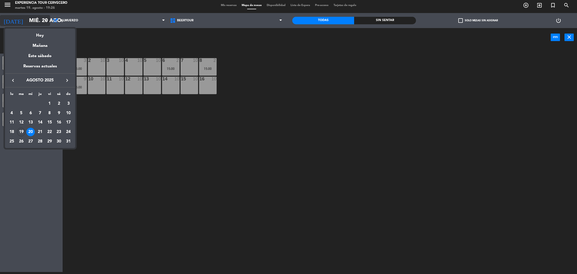
click at [39, 18] on div at bounding box center [288, 137] width 577 height 274
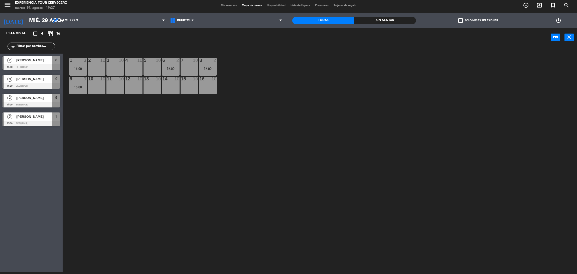
click at [43, 98] on span "Gabriela Benatti" at bounding box center [34, 97] width 36 height 5
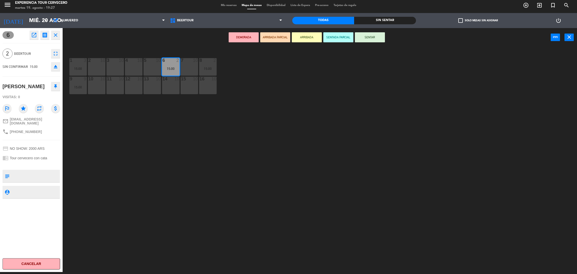
click at [26, 263] on button "Cancelar" at bounding box center [32, 263] width 58 height 11
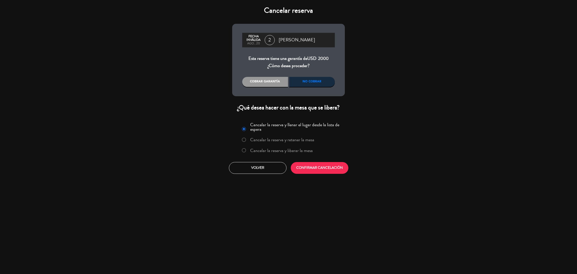
click at [303, 82] on div "No cobrar" at bounding box center [312, 82] width 46 height 10
click at [236, 147] on div "Cancelar la reserva y llenar el lugar desde la lista de espera Cancelar la rese…" at bounding box center [288, 138] width 106 height 37
click at [244, 149] on input "Cancelar la reserva y liberar la mesa" at bounding box center [243, 149] width 3 height 3
radio input "true"
click at [317, 169] on button "CONFIRMAR CANCELACIÓN" at bounding box center [320, 168] width 58 height 12
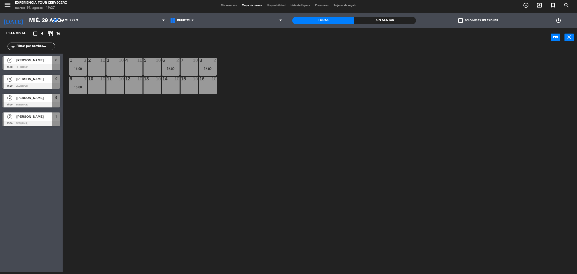
click at [130, 155] on div "1 3 15:00 2 10 3 10 4 10 5 10 6 2 15:00 7 10 8 2 15:00 9 9 15:00 10 10 11 10 12…" at bounding box center [322, 161] width 509 height 225
click at [15, 175] on div "Esta vista crop_square 3 restaurant 14 filter_list 2 Bruna Borges Reis 15:00 Be…" at bounding box center [31, 150] width 63 height 244
click at [240, 39] on div "power_input close" at bounding box center [307, 37] width 488 height 19
click at [7, 2] on icon "menu" at bounding box center [8, 5] width 8 height 8
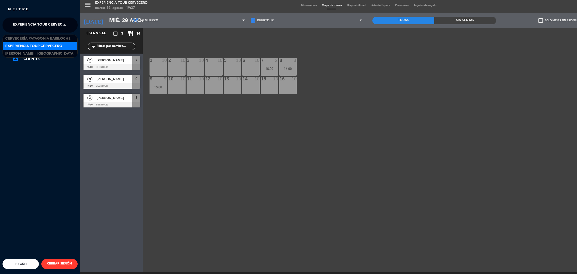
click at [52, 25] on span "Experiencia Tour Cervecero" at bounding box center [41, 25] width 57 height 11
click at [43, 40] on span "Cervecería Patagonia Bariloche" at bounding box center [37, 39] width 65 height 6
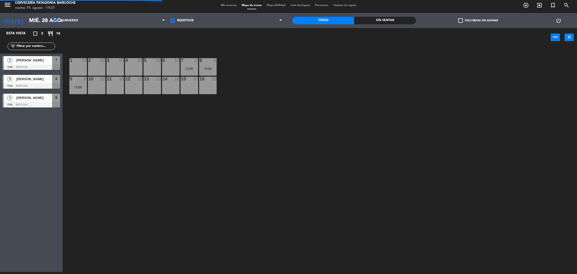
click at [139, 152] on div "1 10 2 10 3 10 4 10 5 10 6 10 7 2 15:00 8 3 15:00 9 9 15:00 10 10 11 10 12 10 1…" at bounding box center [322, 161] width 509 height 225
click at [9, 146] on div "Esta vista crop_square 3 restaurant 14 filter_list 2 Bruna Borges Reis 15:00 Be…" at bounding box center [31, 150] width 63 height 244
click at [28, 17] on input "mié. 20 ago." at bounding box center [61, 20] width 69 height 11
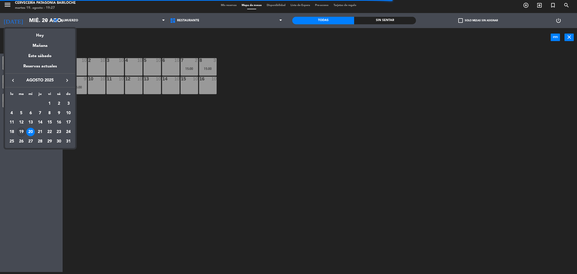
click at [20, 130] on div "19" at bounding box center [21, 132] width 9 height 9
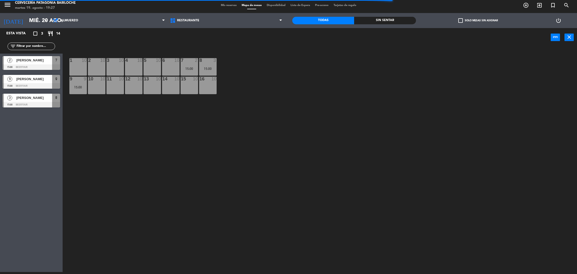
type input "[DATE] ago."
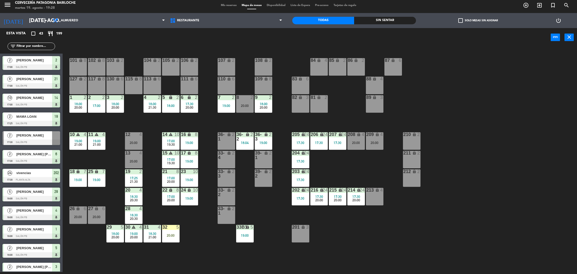
click at [111, 119] on div "101 lock 8 102 lock 8 104 lock 2 105 lock 2 106 lock 2 103 lock 2 107 lock 2 10…" at bounding box center [322, 161] width 509 height 225
click at [97, 119] on div "101 lock 8 102 lock 8 104 lock 2 105 lock 2 106 lock 2 103 lock 2 107 lock 2 10…" at bounding box center [322, 161] width 509 height 225
click at [84, 120] on div "101 lock 8 102 lock 8 104 lock 2 105 lock 2 106 lock 2 103 lock 2 107 lock 2 10…" at bounding box center [322, 161] width 509 height 225
click at [82, 120] on div "101 lock 8 102 lock 8 104 lock 2 105 lock 2 106 lock 2 103 lock 2 107 lock 2 10…" at bounding box center [322, 161] width 509 height 225
click at [93, 122] on div "101 lock 8 102 lock 8 104 lock 2 105 lock 2 106 lock 2 103 lock 2 107 lock 2 10…" at bounding box center [322, 161] width 509 height 225
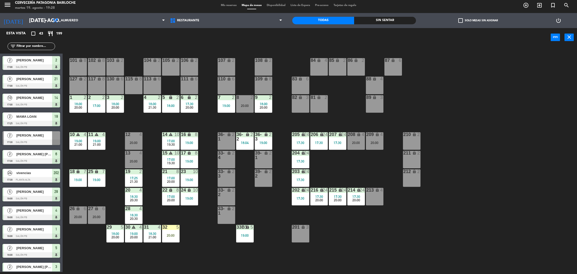
click at [131, 120] on div "101 lock 8 102 lock 8 104 lock 2 105 lock 2 106 lock 2 103 lock 2 107 lock 2 10…" at bounding box center [322, 161] width 509 height 225
click at [34, 45] on input "text" at bounding box center [35, 47] width 39 height 6
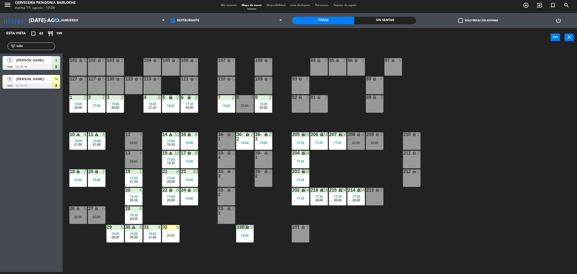
type input "nata"
click at [25, 112] on div "Esta vista crop_square 43 restaurant 199 filter_list nata 2 Jhonatan Alves 18:0…" at bounding box center [31, 150] width 63 height 244
click at [194, 241] on div "101 lock 8 102 lock 8 104 lock 2 105 lock 2 106 lock 2 103 lock 2 107 lock 2 10…" at bounding box center [322, 161] width 509 height 225
drag, startPoint x: 130, startPoint y: 46, endPoint x: 130, endPoint y: 43, distance: 3.5
click at [130, 46] on div "power_input close" at bounding box center [307, 37] width 488 height 19
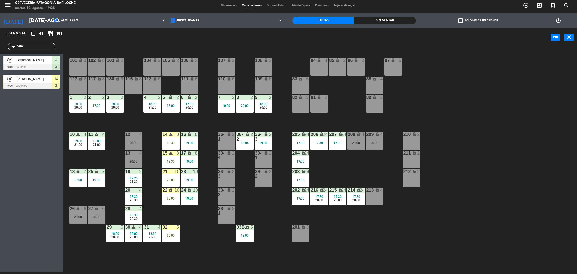
click at [28, 199] on div "Esta vista crop_square 41 restaurant 181 filter_list nata 2 Jhonatan Alves 18:0…" at bounding box center [31, 150] width 63 height 244
drag, startPoint x: 29, startPoint y: 48, endPoint x: 0, endPoint y: 47, distance: 29.1
click at [0, 47] on div "filter_list nata" at bounding box center [31, 46] width 63 height 15
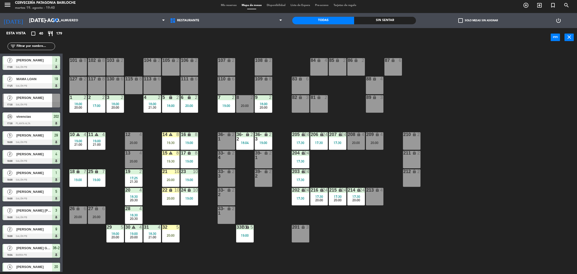
click at [35, 44] on input "text" at bounding box center [35, 47] width 39 height 6
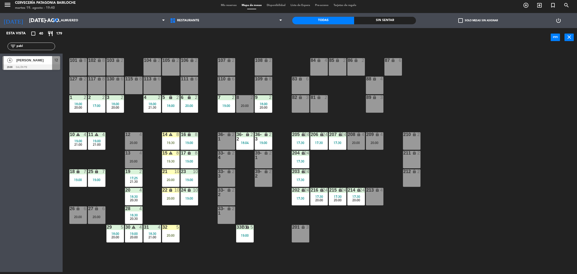
type input "pabl"
click at [12, 85] on div "Esta vista crop_square 40 restaurant 179 filter_list pabl 4 Pablo Frack 20:00 S…" at bounding box center [31, 150] width 63 height 244
click at [28, 60] on span "[PERSON_NAME]" at bounding box center [34, 60] width 36 height 5
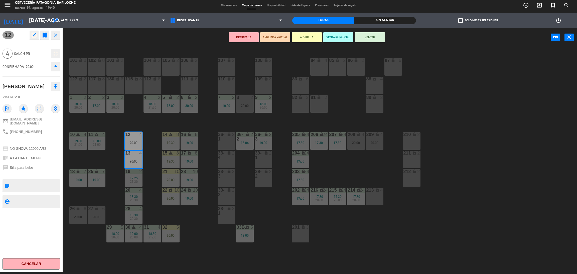
click at [306, 37] on button "ARRIBADA" at bounding box center [307, 37] width 30 height 10
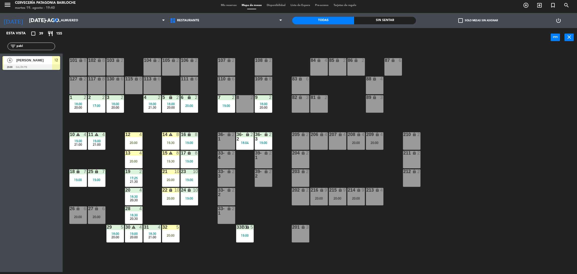
click at [44, 92] on div "Esta vista crop_square 39 restaurant 155 filter_list pabl 4 Pablo Frack 20:00 S…" at bounding box center [31, 150] width 63 height 244
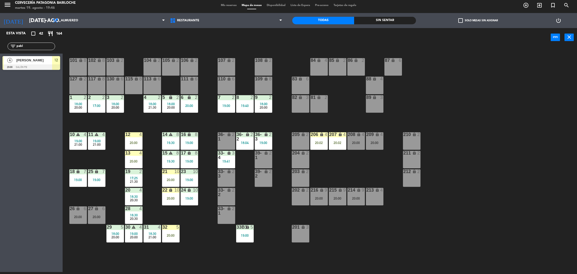
click at [0, 47] on div "filter_list pabl" at bounding box center [31, 46] width 63 height 15
type input "rafae"
click at [43, 169] on div "Esta vista crop_square 42 restaurant 164 filter_list rafae 6 Rafael Pessanha 20…" at bounding box center [31, 150] width 63 height 244
click at [36, 64] on div at bounding box center [32, 67] width 58 height 6
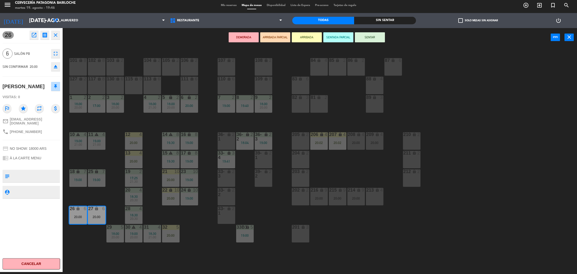
click at [302, 36] on button "ARRIBADA" at bounding box center [307, 37] width 30 height 10
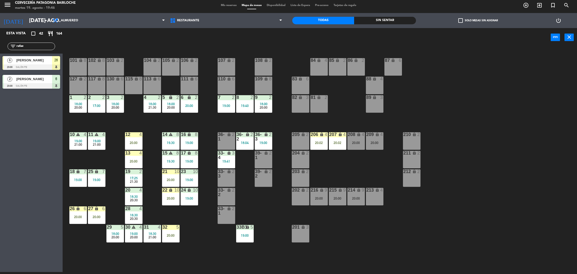
drag, startPoint x: 36, startPoint y: 44, endPoint x: 0, endPoint y: 36, distance: 37.1
click at [0, 36] on div "Esta vista crop_square 42 restaurant 164 filter_list rafae 6 Rafael Pessanha 20…" at bounding box center [31, 59] width 63 height 63
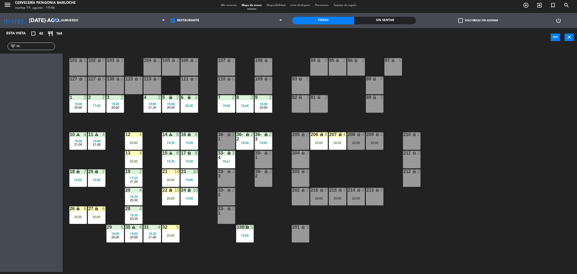
type input "r"
type input "v"
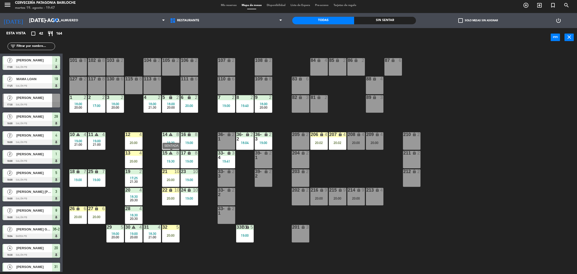
click at [169, 154] on icon "warning" at bounding box center [171, 153] width 4 height 4
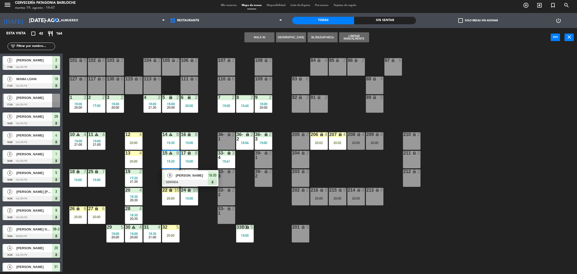
click at [149, 124] on div "101 lock 8 102 lock 8 104 lock 2 105 lock 2 106 lock 2 103 lock 2 107 lock 2 10…" at bounding box center [322, 161] width 509 height 225
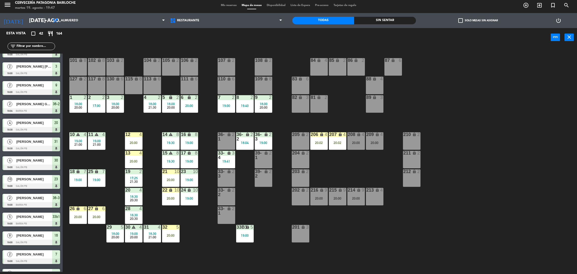
scroll to position [45, 0]
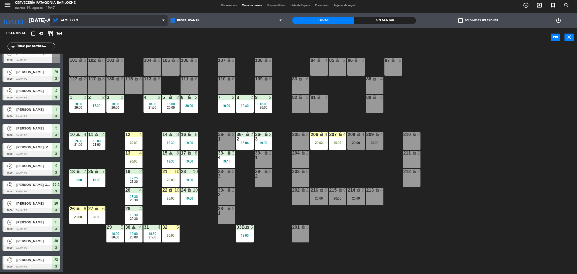
click at [101, 17] on span "Almuerzo" at bounding box center [108, 20] width 117 height 11
click at [127, 31] on ng-component "menu Cervecería Patagonia Bariloche martes 19. agosto - 19:47 Mis reservas Mapa…" at bounding box center [288, 136] width 577 height 276
